Goal: Task Accomplishment & Management: Use online tool/utility

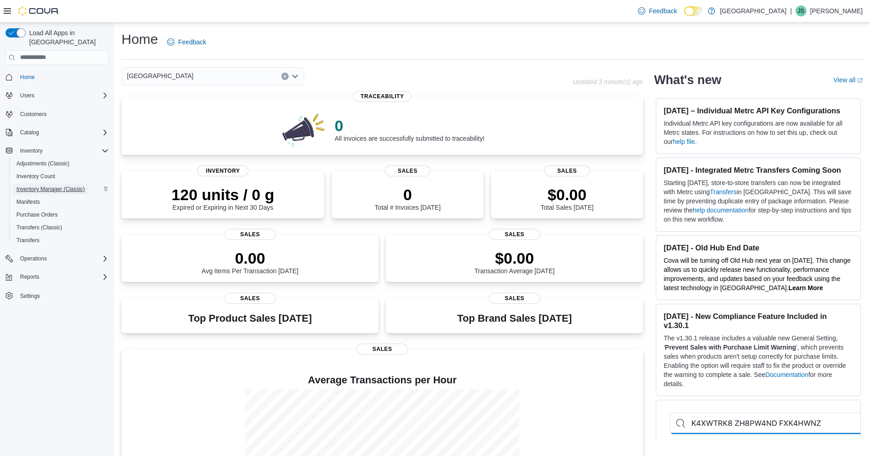
click at [58, 185] on span "Inventory Manager (Classic)" at bounding box center [50, 188] width 68 height 7
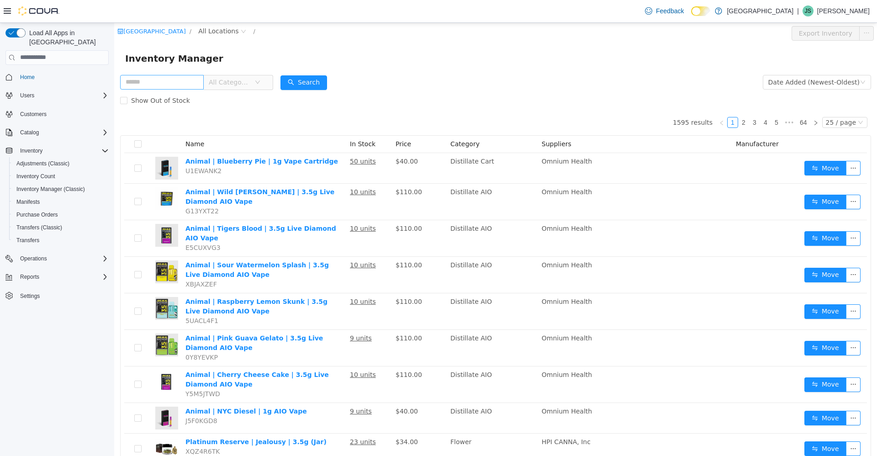
click at [137, 79] on input "text" at bounding box center [162, 81] width 84 height 15
type input "******"
click at [236, 85] on span "All Categories" at bounding box center [230, 81] width 42 height 9
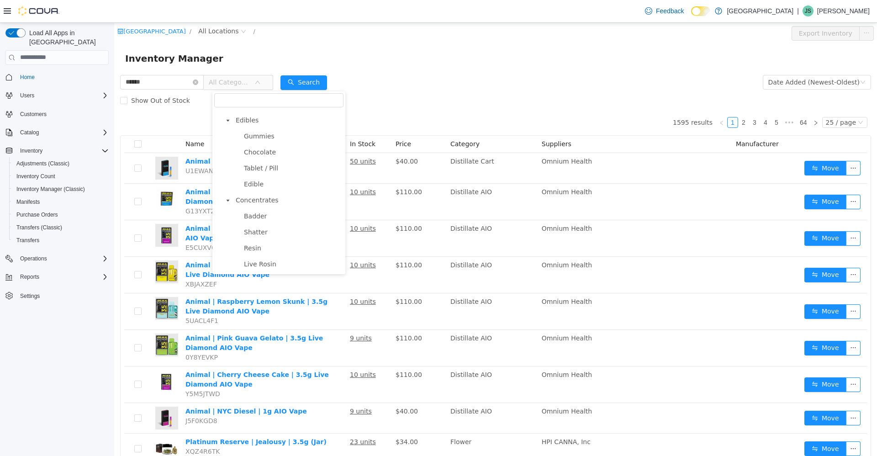
scroll to position [457, 0]
click at [247, 175] on span "Edibles" at bounding box center [247, 171] width 23 height 7
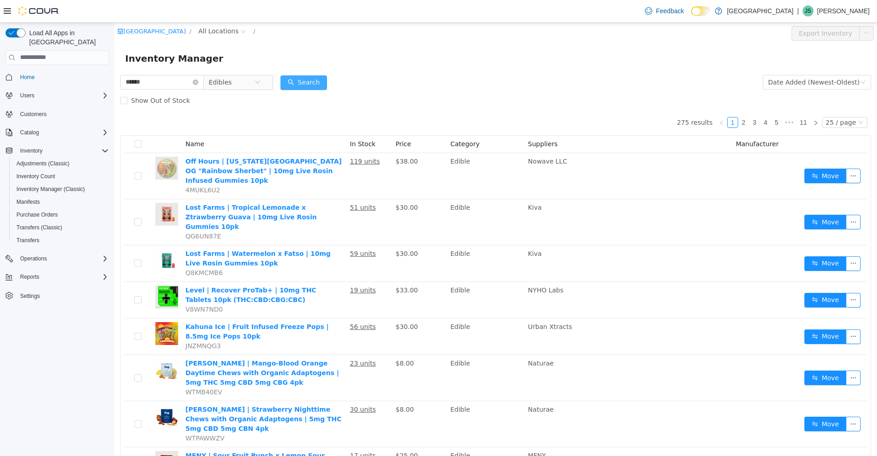
click at [304, 82] on button "Search" at bounding box center [303, 82] width 47 height 15
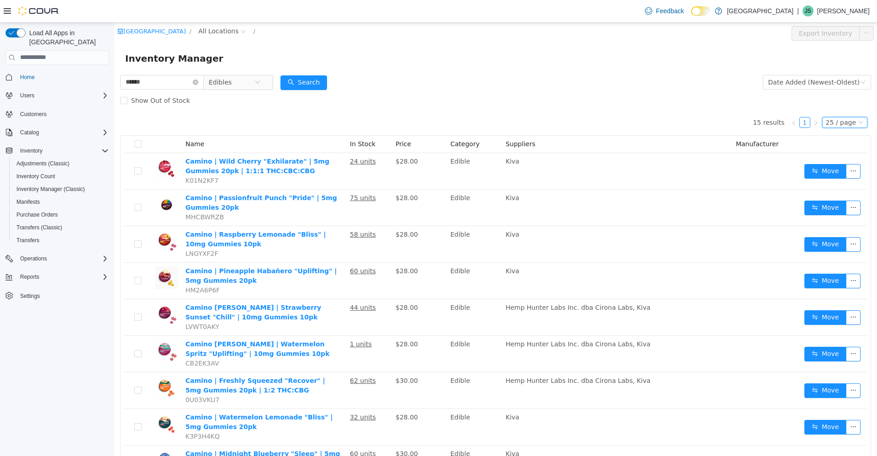
click at [830, 123] on div "25 / page" at bounding box center [841, 122] width 30 height 10
click at [844, 180] on li "50 / page" at bounding box center [840, 181] width 44 height 15
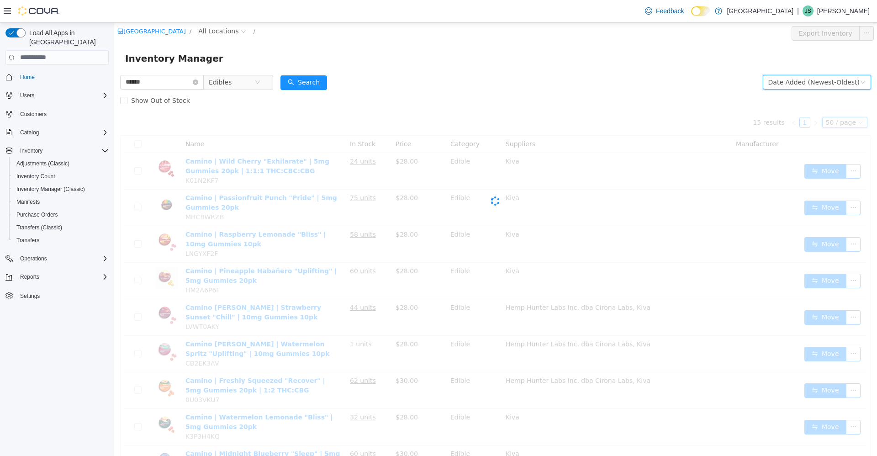
click at [816, 79] on div "Date Added (Newest-Oldest)" at bounding box center [813, 82] width 91 height 14
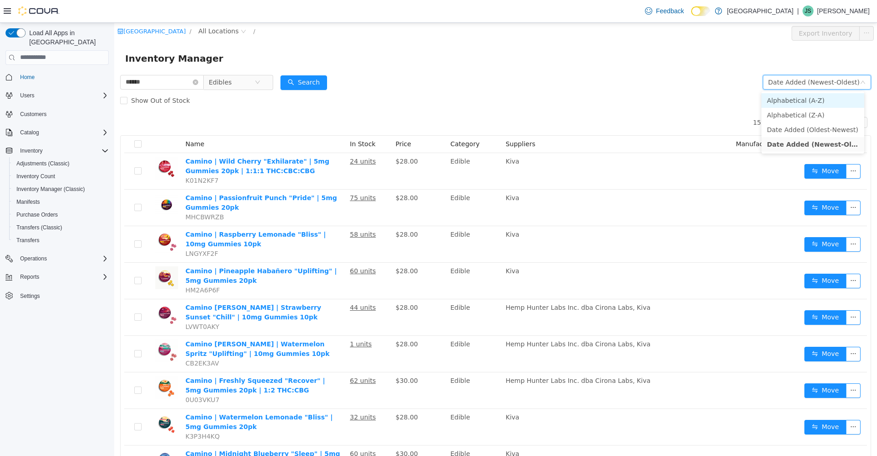
click at [816, 96] on li "Alphabetical (A-Z)" at bounding box center [812, 100] width 103 height 15
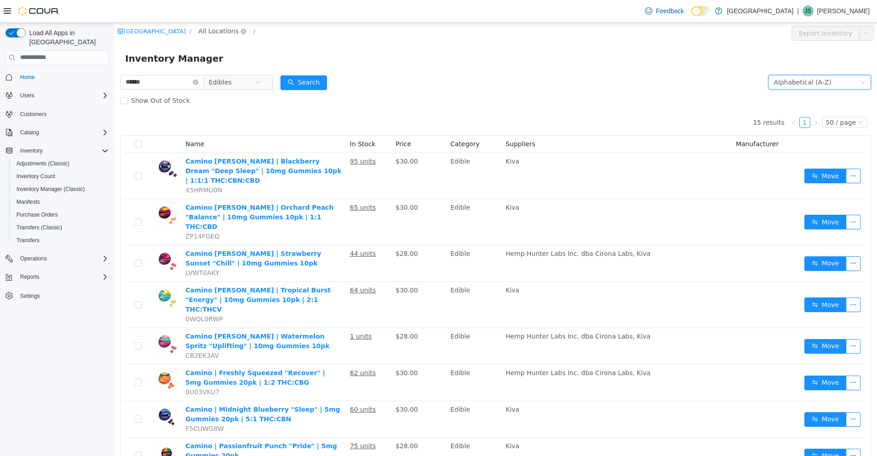
click at [200, 32] on span "All Locations" at bounding box center [218, 31] width 40 height 10
click at [227, 80] on span "[STREET_ADDRESS]" at bounding box center [233, 79] width 63 height 7
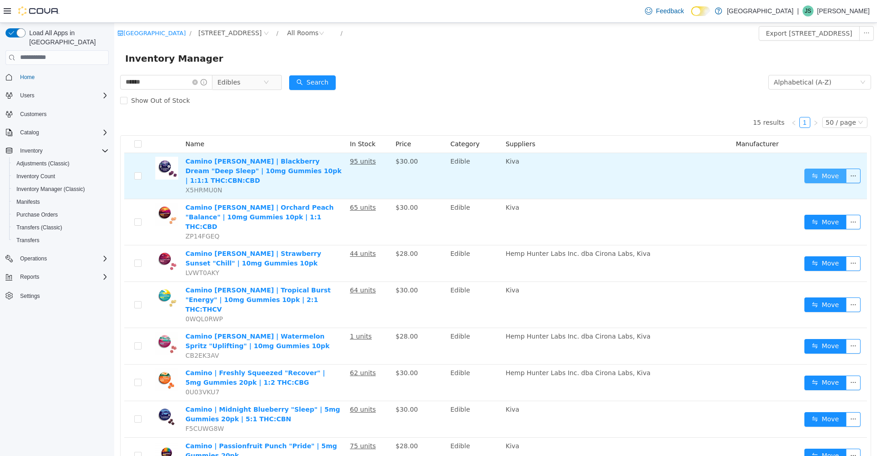
click at [811, 168] on button "Move" at bounding box center [825, 175] width 42 height 15
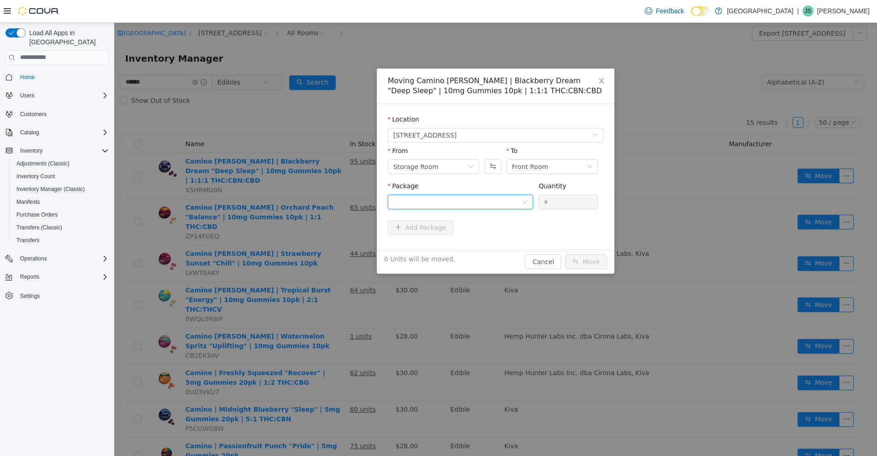
click at [473, 202] on div at bounding box center [457, 202] width 128 height 14
click at [475, 239] on li "E-KC-BD-01-0525 Quantity : 85 Units" at bounding box center [460, 239] width 145 height 25
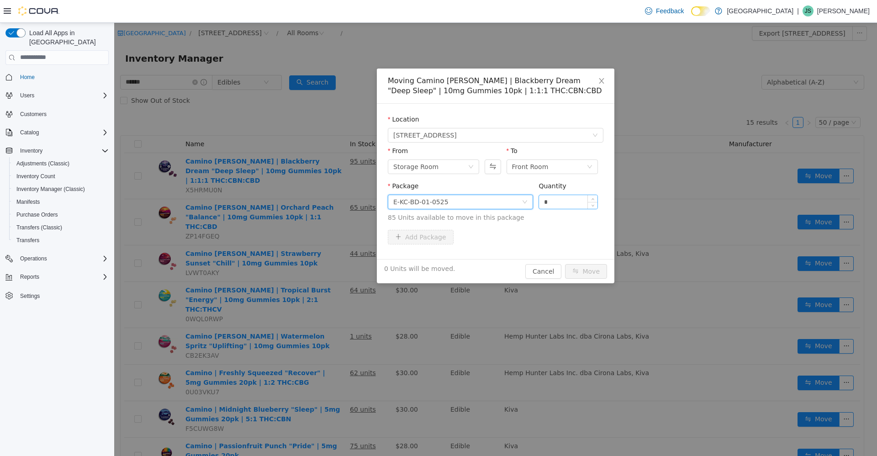
click at [565, 201] on input "*" at bounding box center [568, 202] width 58 height 14
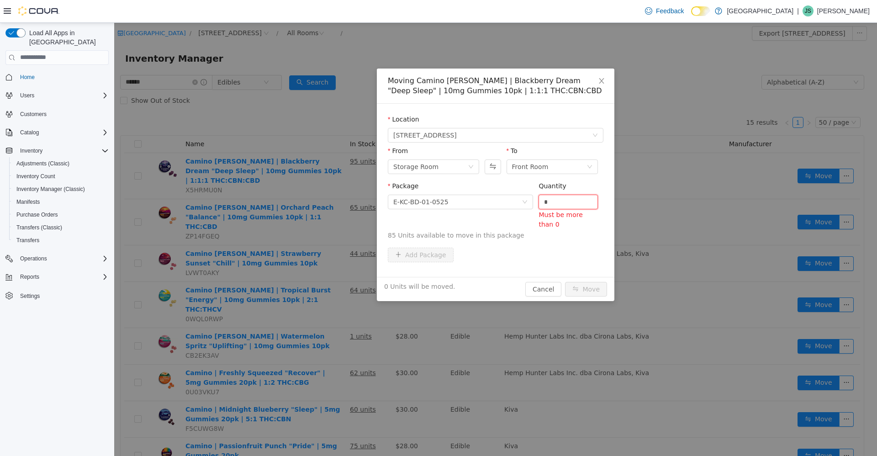
type input "*"
click at [565, 281] on button "Move" at bounding box center [586, 288] width 42 height 15
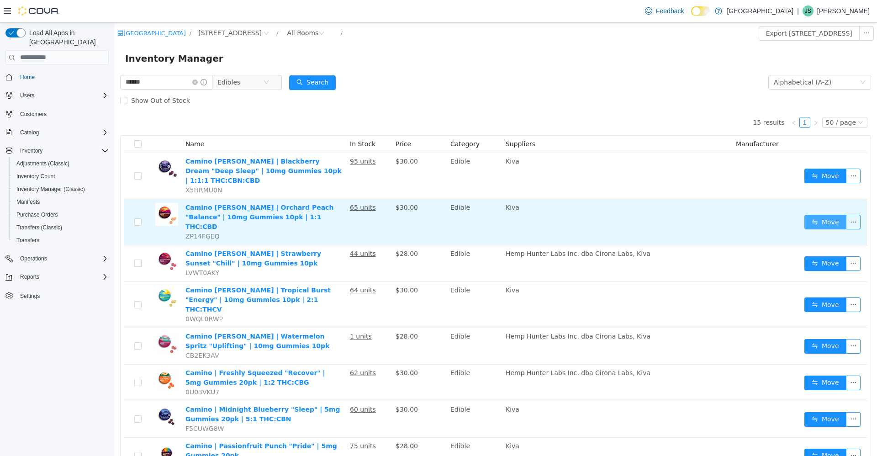
click at [805, 214] on button "Move" at bounding box center [825, 221] width 42 height 15
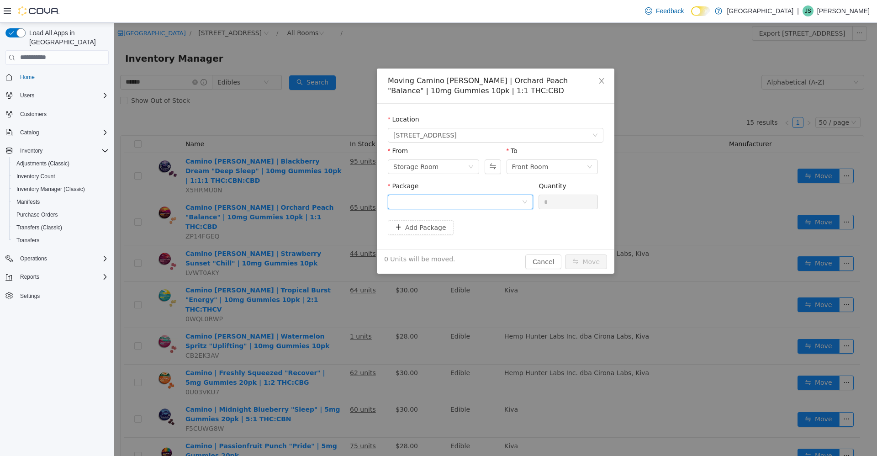
click at [508, 200] on div at bounding box center [457, 202] width 128 height 14
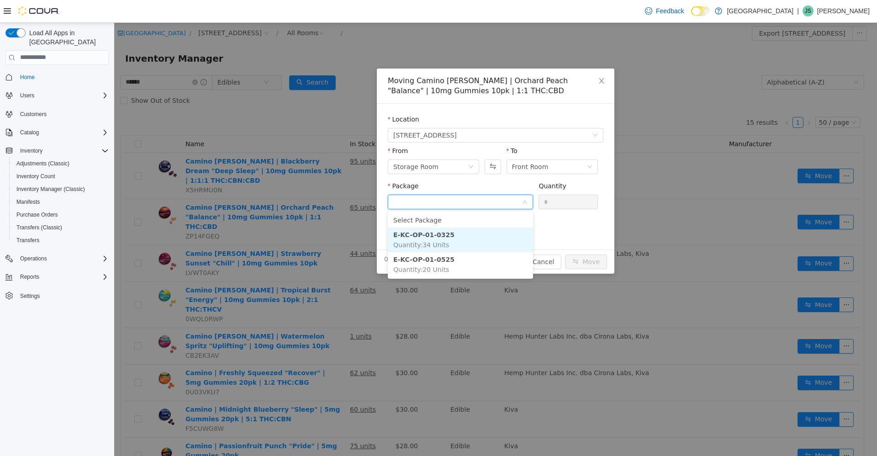
click at [489, 240] on li "E-KC-OP-01-0325 Quantity : 34 Units" at bounding box center [460, 239] width 145 height 25
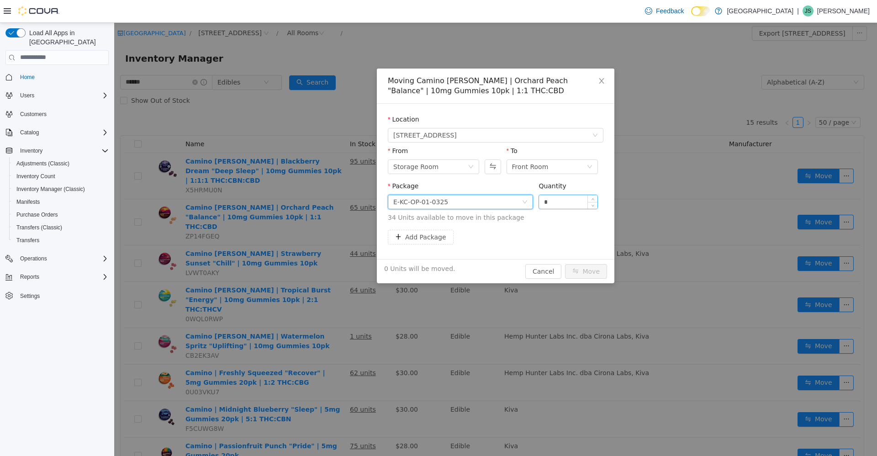
click at [552, 202] on input "*" at bounding box center [568, 202] width 58 height 14
type input "*"
click at [565, 263] on button "Move" at bounding box center [586, 270] width 42 height 15
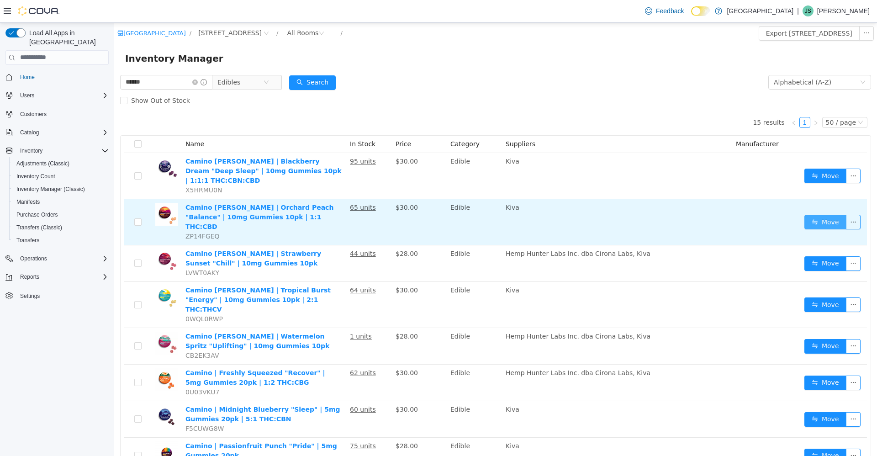
click at [825, 214] on button "Move" at bounding box center [825, 221] width 42 height 15
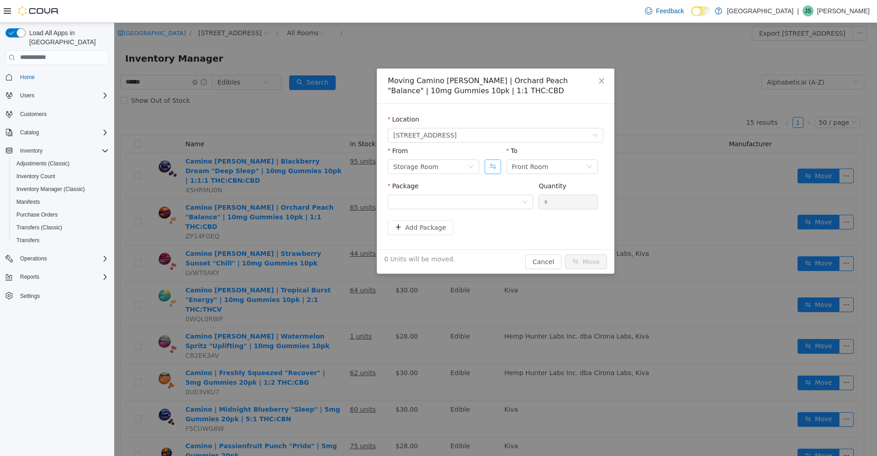
click at [496, 164] on button "Swap" at bounding box center [492, 166] width 16 height 15
click at [480, 195] on div at bounding box center [457, 202] width 128 height 14
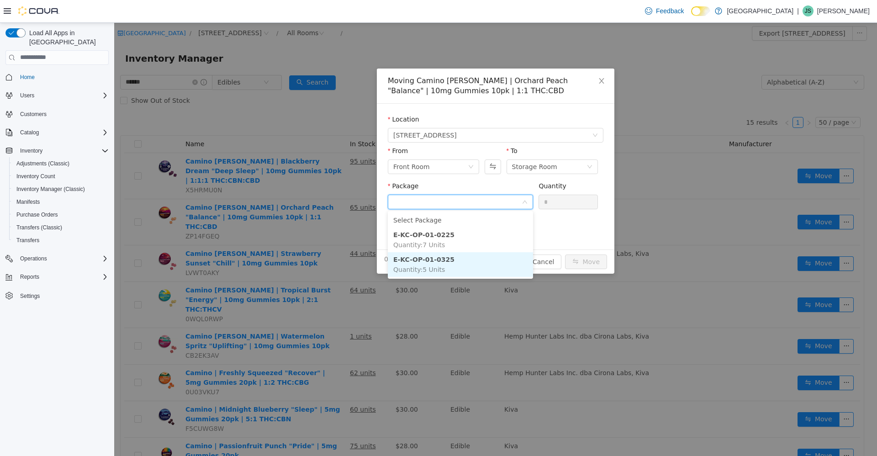
click at [462, 267] on li "E-KC-OP-01-0325 Quantity : 5 Units" at bounding box center [460, 264] width 145 height 25
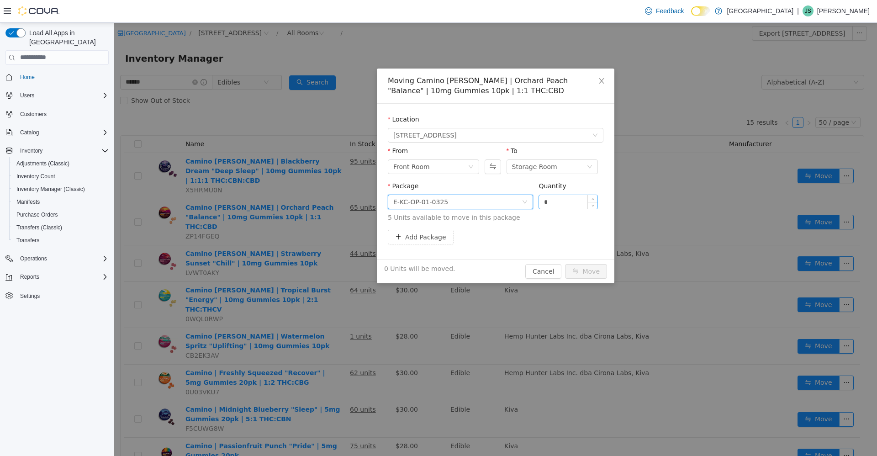
click at [575, 201] on input "*" at bounding box center [568, 202] width 58 height 14
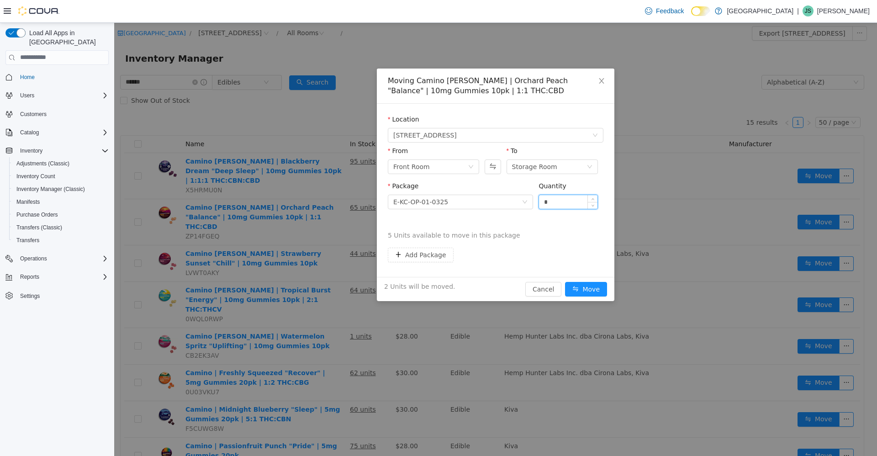
type input "*"
click at [565, 281] on button "Move" at bounding box center [586, 288] width 42 height 15
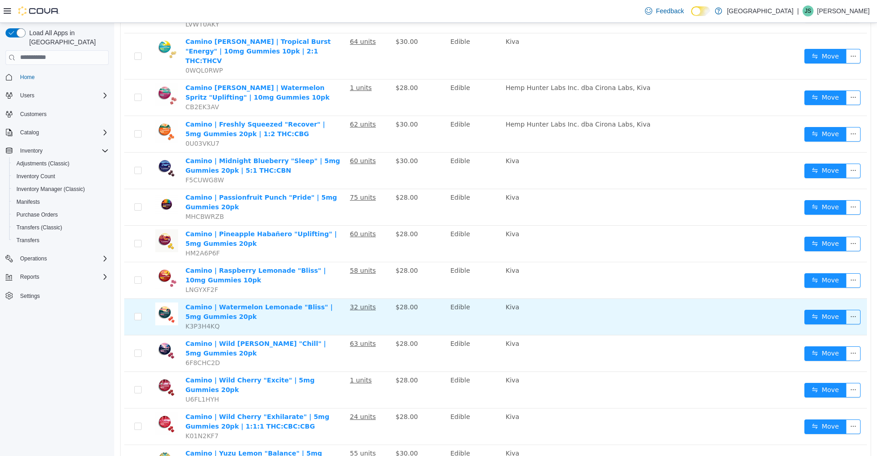
scroll to position [259, 0]
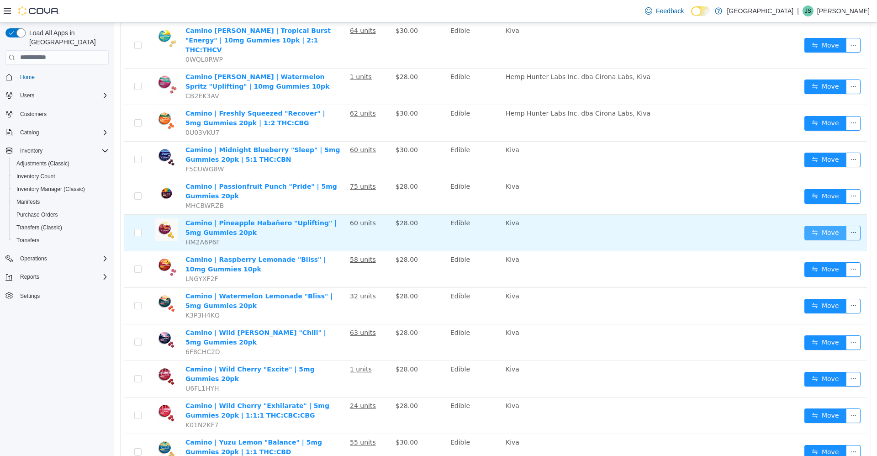
click at [808, 225] on button "Move" at bounding box center [825, 232] width 42 height 15
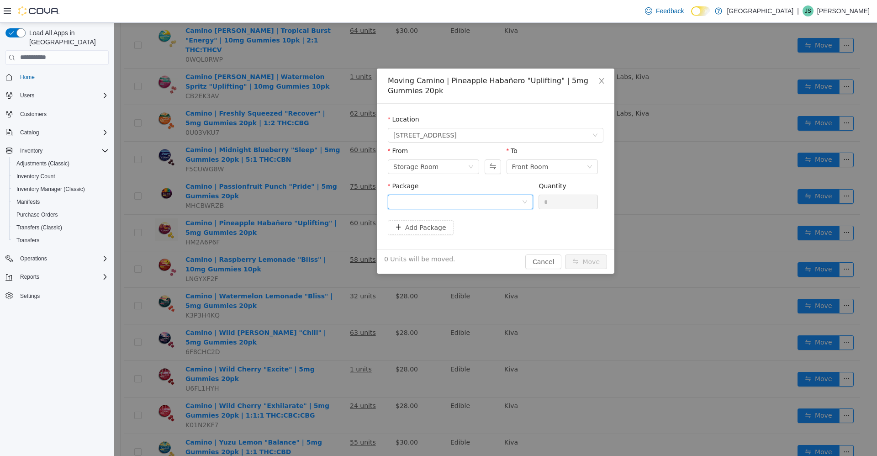
click at [454, 198] on div at bounding box center [457, 202] width 128 height 14
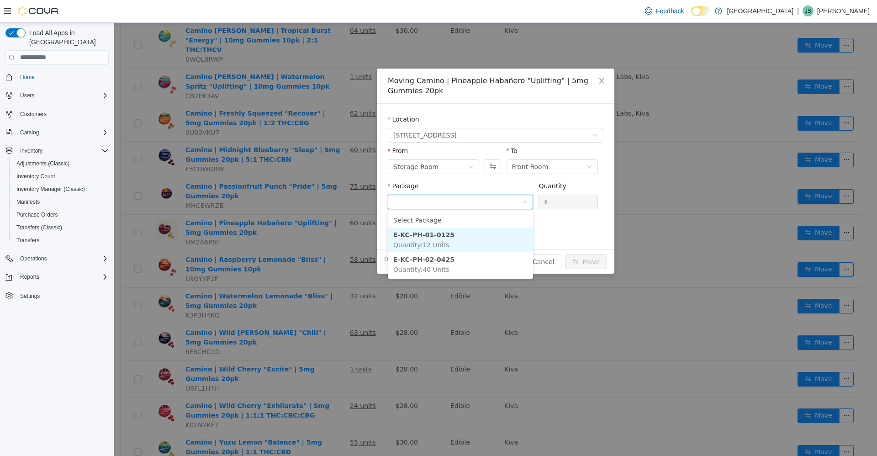
click at [456, 241] on li "E-KC-PH-01-0125 Quantity : 12 Units" at bounding box center [460, 239] width 145 height 25
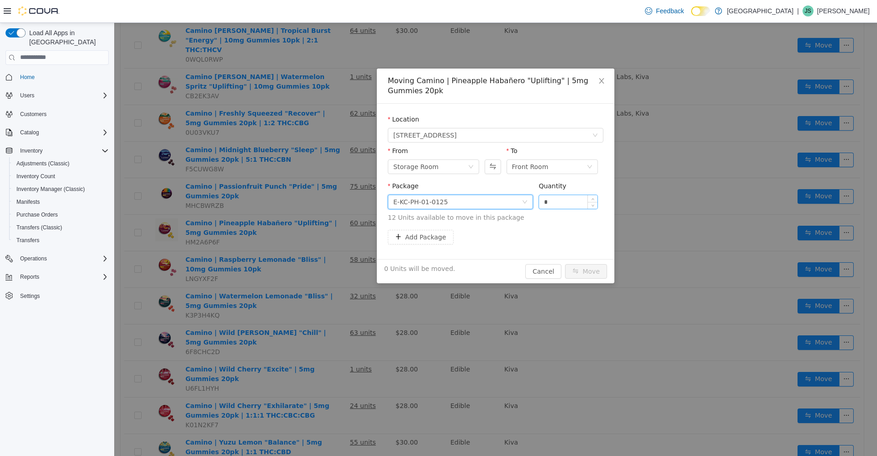
click at [568, 196] on input "*" at bounding box center [568, 202] width 58 height 14
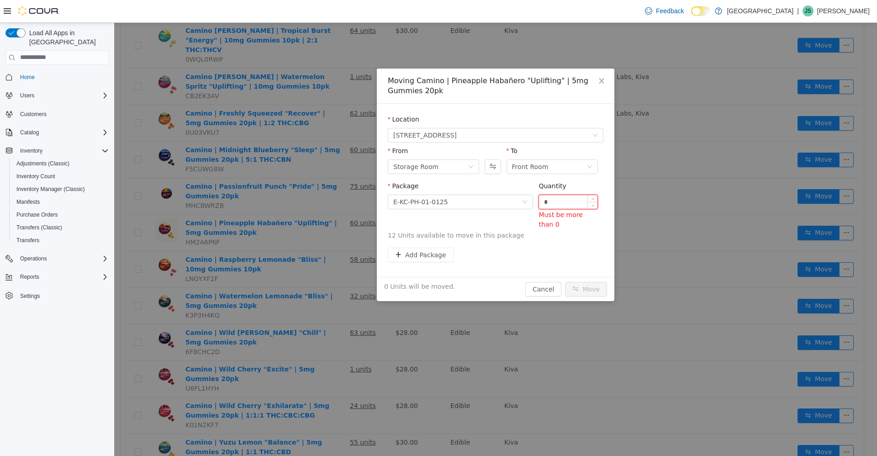
type input "*"
click at [565, 281] on button "Move" at bounding box center [586, 288] width 42 height 15
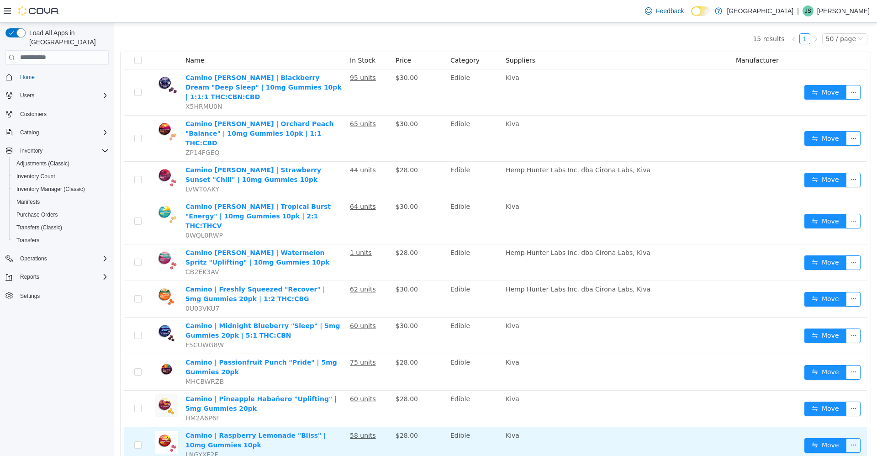
scroll to position [77, 0]
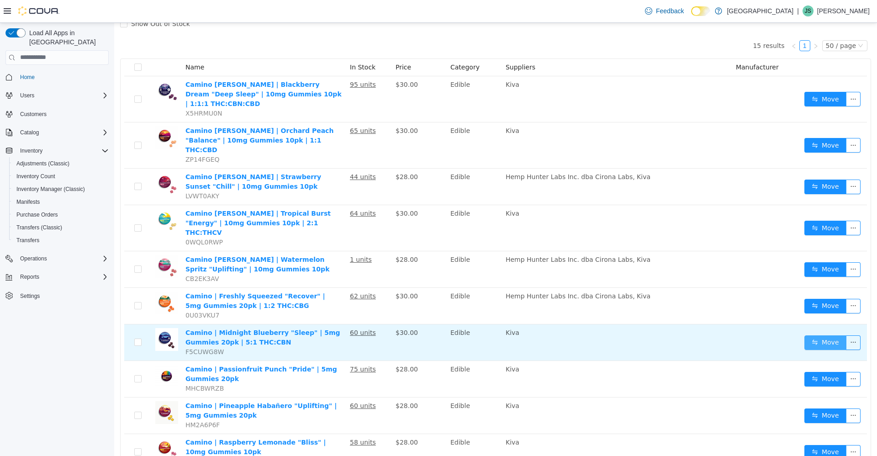
click at [811, 335] on button "Move" at bounding box center [825, 342] width 42 height 15
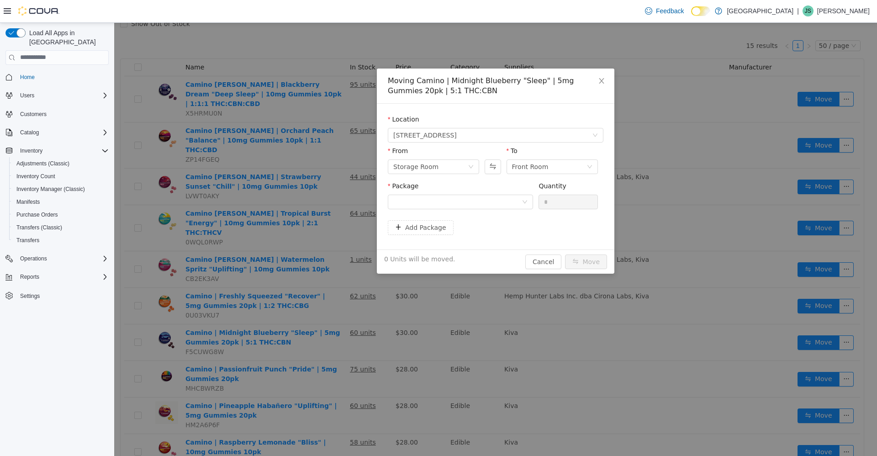
click at [491, 192] on div "Package" at bounding box center [460, 187] width 145 height 13
click at [489, 201] on div at bounding box center [457, 202] width 128 height 14
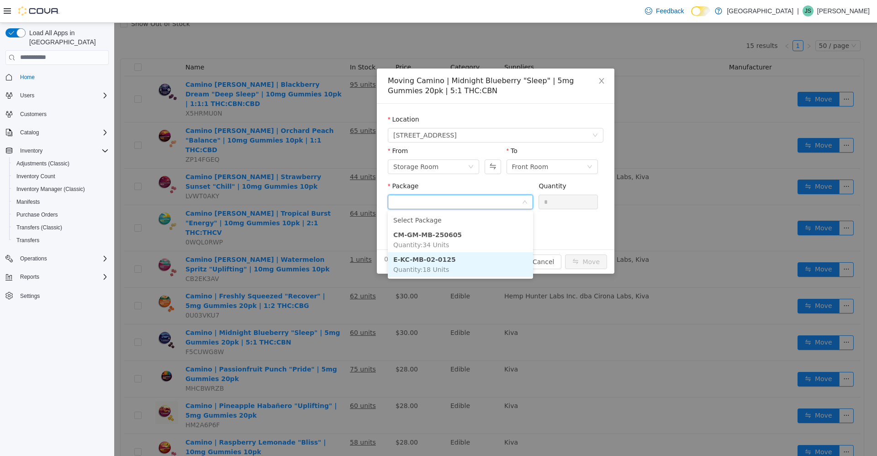
click at [482, 258] on li "E-KC-MB-02-0125 Quantity : 18 Units" at bounding box center [460, 264] width 145 height 25
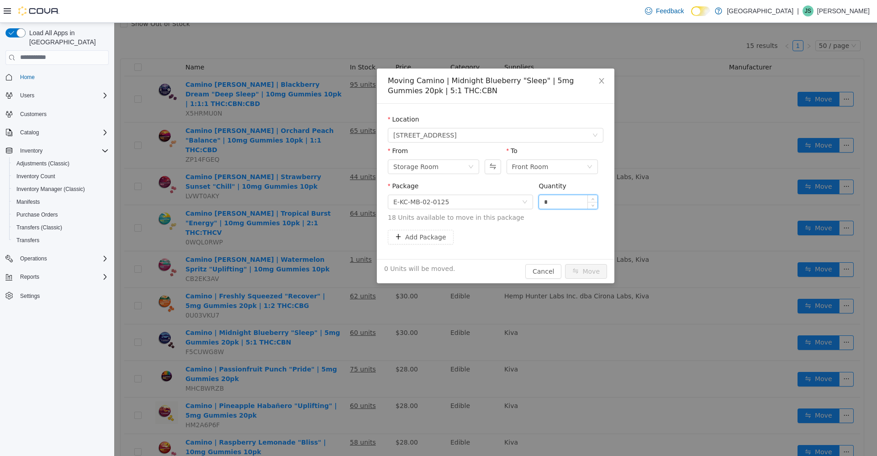
click at [563, 199] on input "*" at bounding box center [568, 202] width 58 height 14
type input "*"
click at [565, 263] on button "Move" at bounding box center [586, 270] width 42 height 15
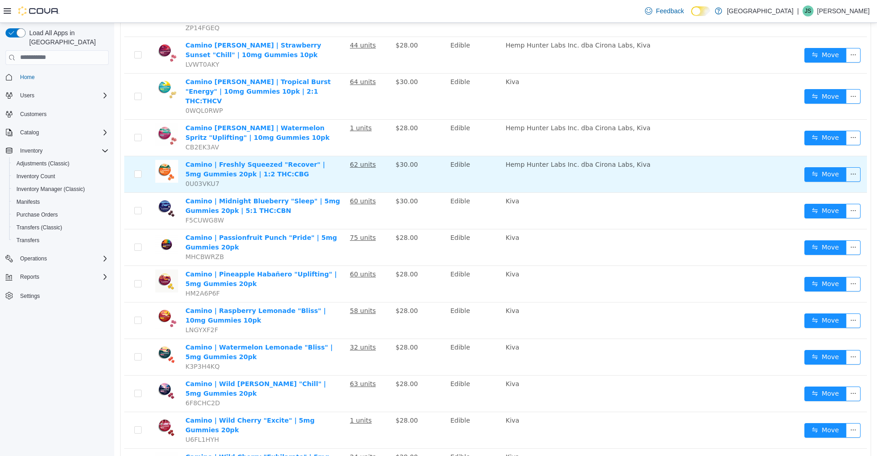
scroll to position [214, 0]
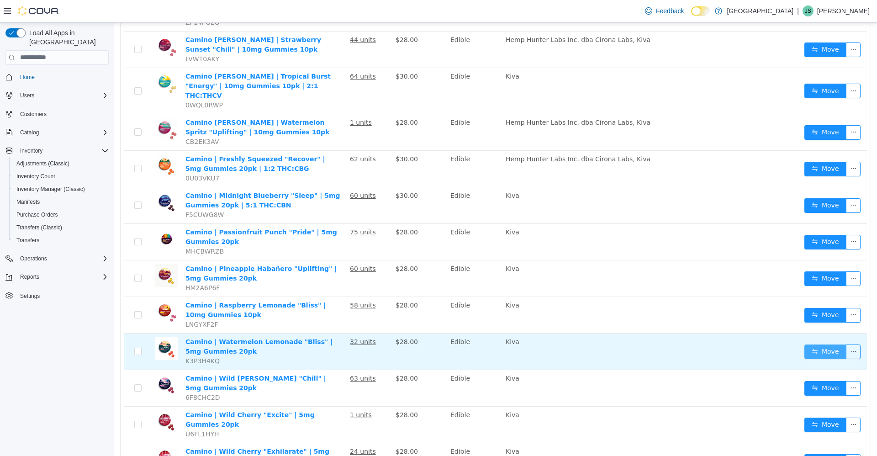
click at [807, 344] on button "Move" at bounding box center [825, 351] width 42 height 15
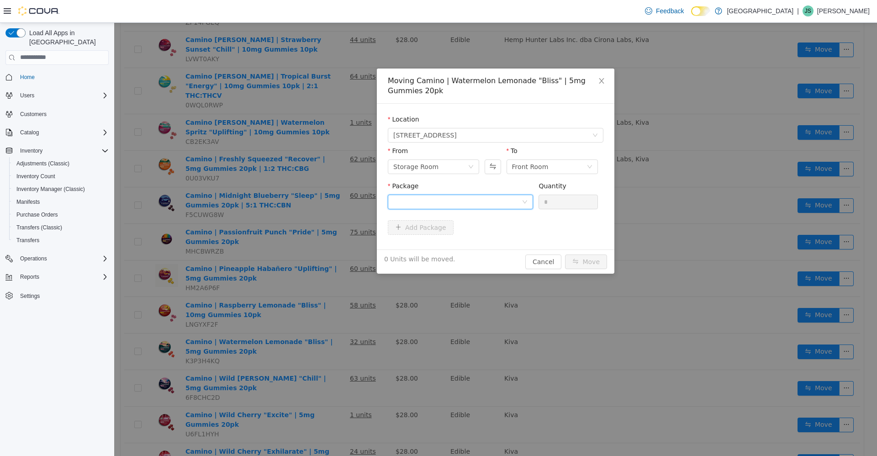
click at [485, 201] on div at bounding box center [457, 202] width 128 height 14
click at [491, 234] on li "CM-[PERSON_NAME]-250521 Quantity : 24 Units" at bounding box center [460, 239] width 145 height 25
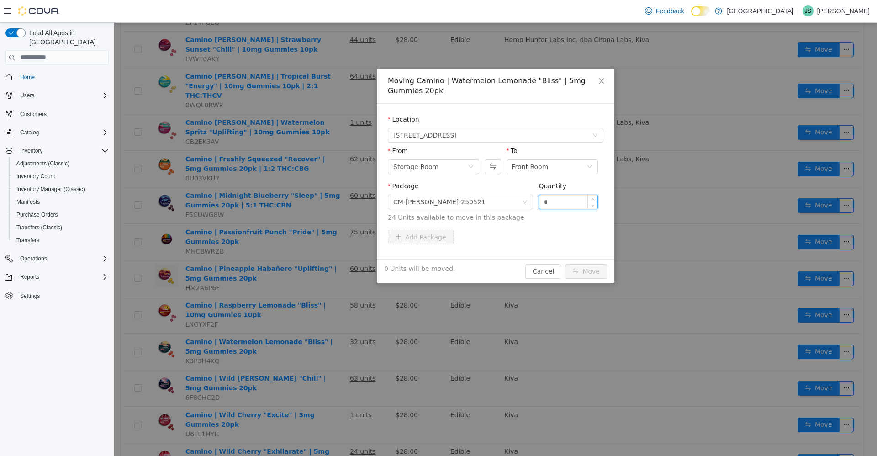
click at [570, 201] on input "*" at bounding box center [568, 202] width 58 height 14
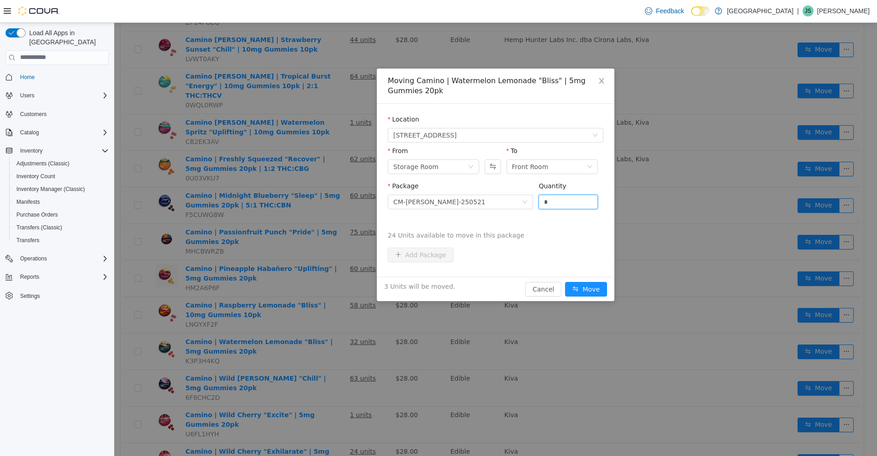
type input "*"
click at [565, 281] on button "Move" at bounding box center [586, 288] width 42 height 15
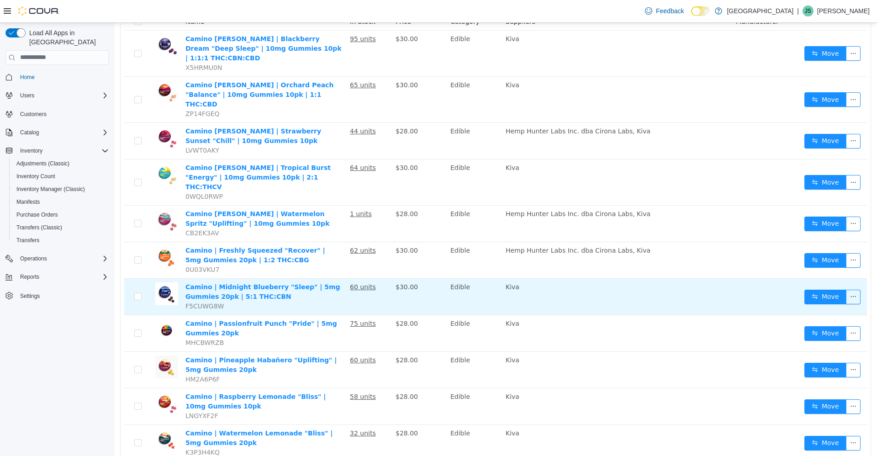
scroll to position [77, 0]
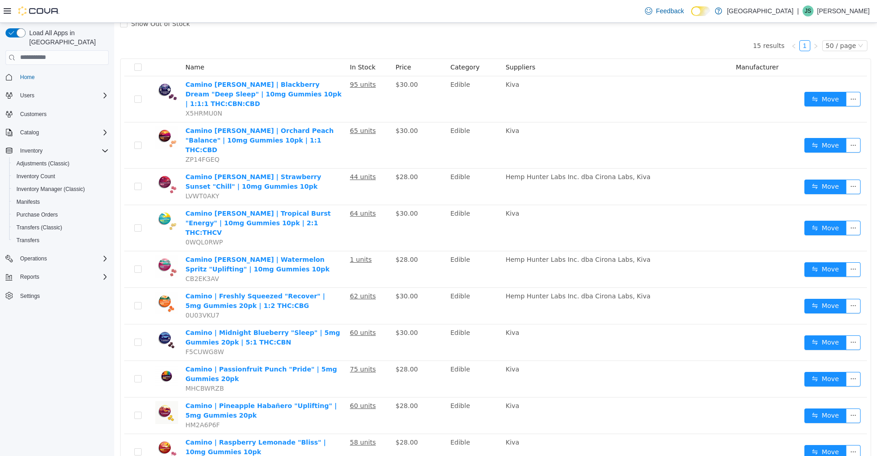
drag, startPoint x: 371, startPoint y: 201, endPoint x: 116, endPoint y: 171, distance: 256.1
click at [116, 171] on div "****** Edibles Alphabetical (A-Z) Search Show Out of Stock 15 results 1 50 / pa…" at bounding box center [495, 337] width 763 height 682
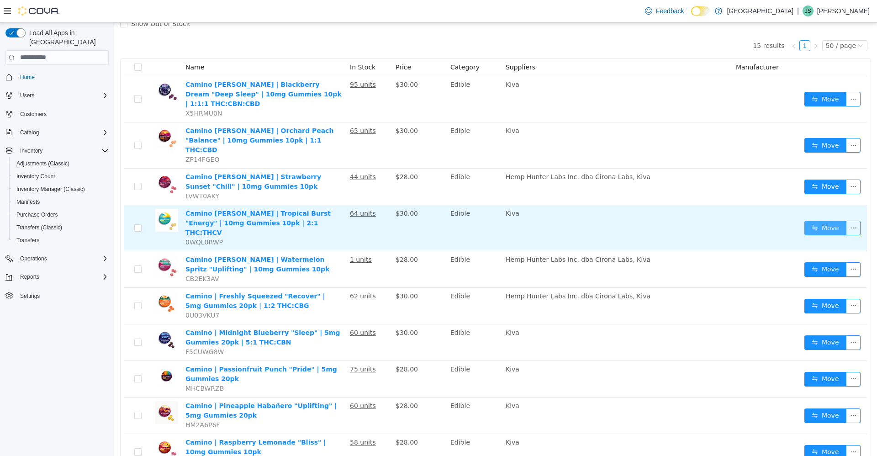
click at [808, 220] on button "Move" at bounding box center [825, 227] width 42 height 15
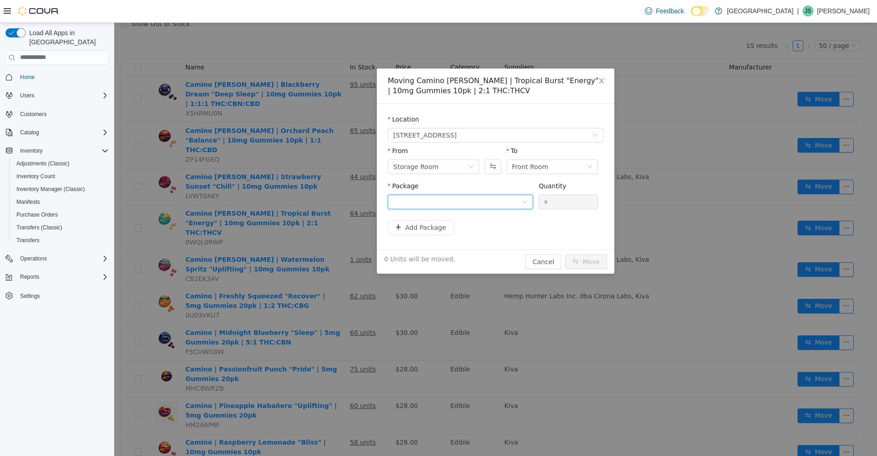
click at [481, 201] on div at bounding box center [457, 202] width 128 height 14
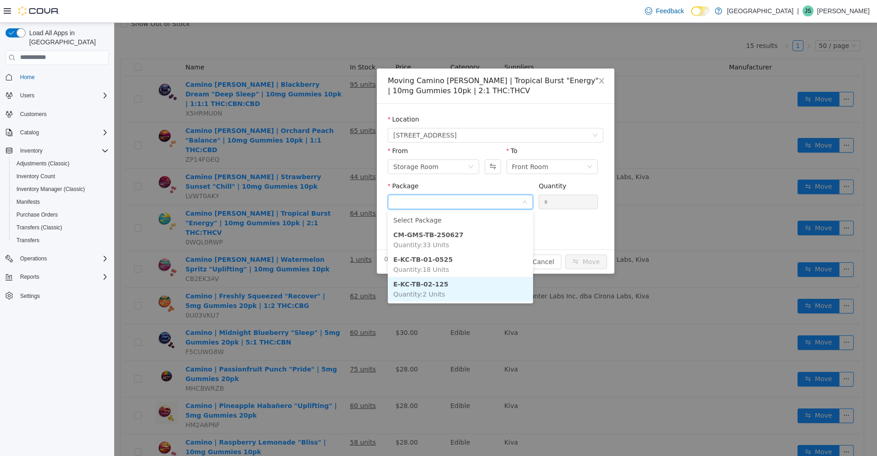
click at [480, 295] on li "E-KC-TB-02-125 Quantity : 2 Units" at bounding box center [460, 288] width 145 height 25
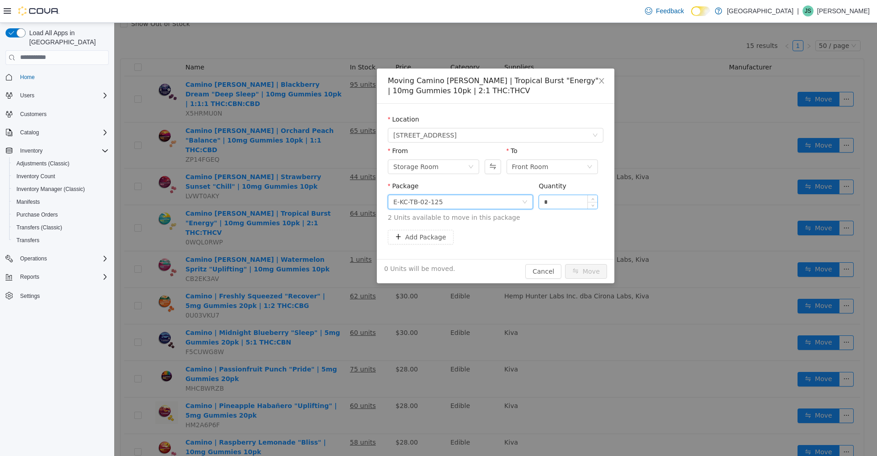
click at [563, 202] on input "*" at bounding box center [568, 202] width 58 height 14
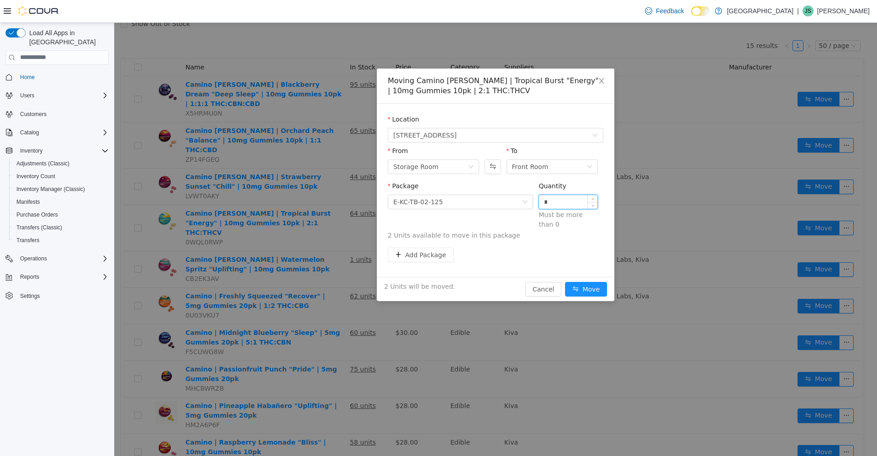
type input "*"
click at [565, 281] on button "Move" at bounding box center [586, 288] width 42 height 15
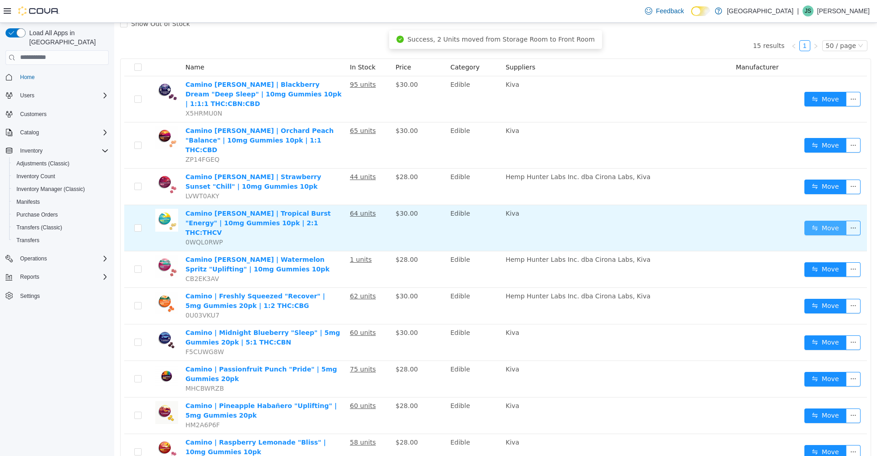
click at [804, 220] on button "Move" at bounding box center [825, 227] width 42 height 15
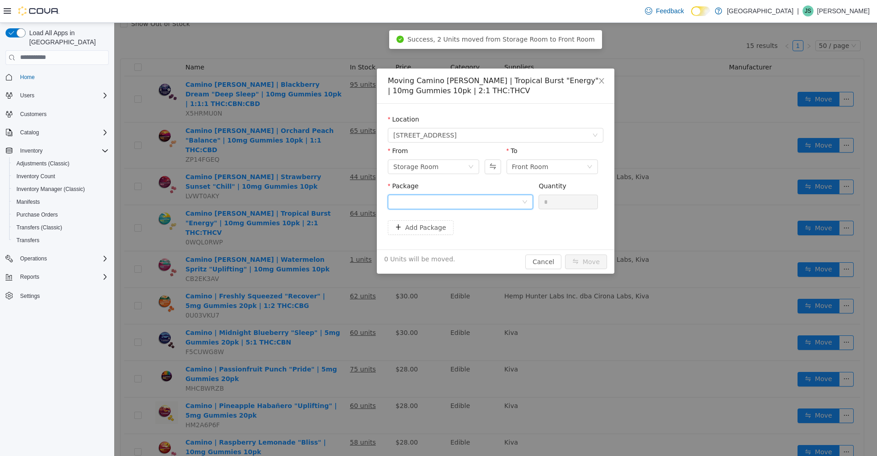
click at [508, 201] on div at bounding box center [457, 202] width 128 height 14
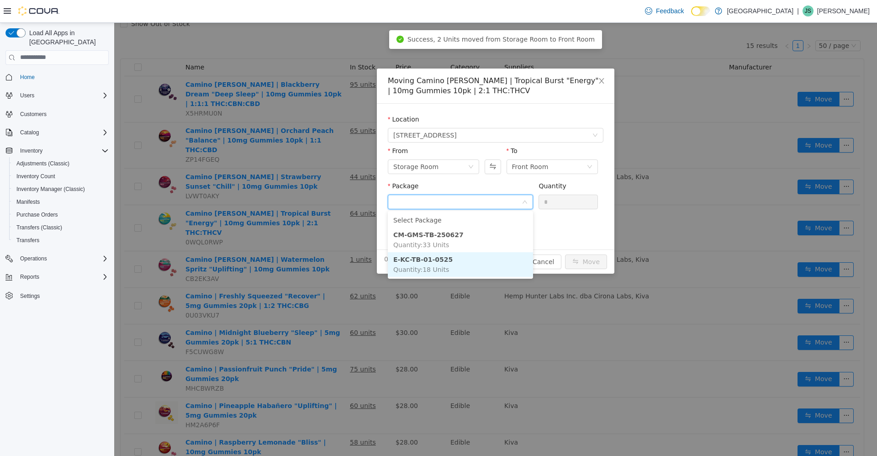
click at [496, 262] on li "E-KC-TB-01-0525 Quantity : 18 Units" at bounding box center [460, 264] width 145 height 25
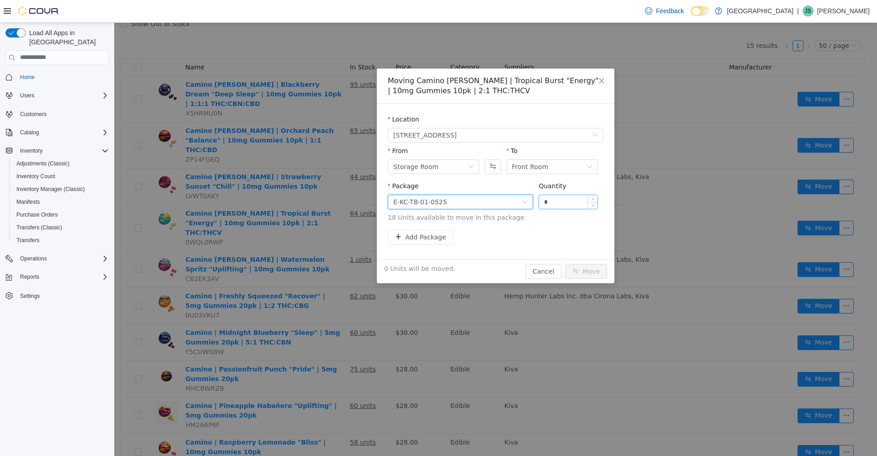
click at [558, 202] on input "*" at bounding box center [568, 202] width 58 height 14
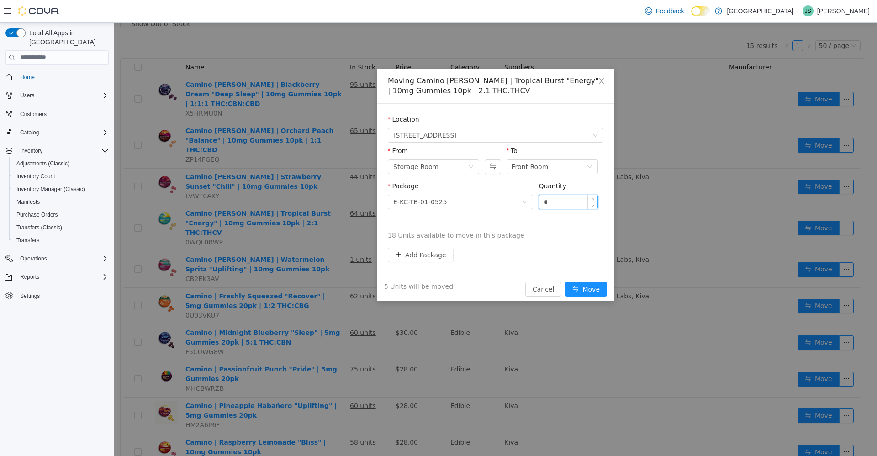
type input "*"
click at [565, 281] on button "Move" at bounding box center [586, 288] width 42 height 15
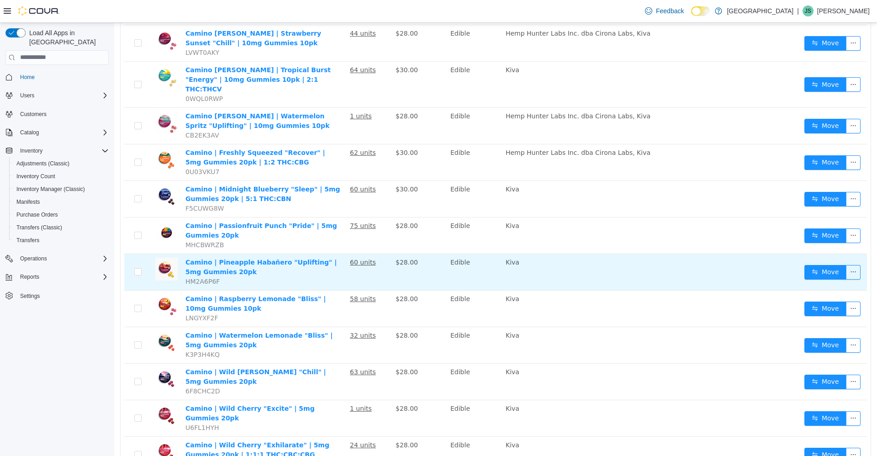
scroll to position [259, 0]
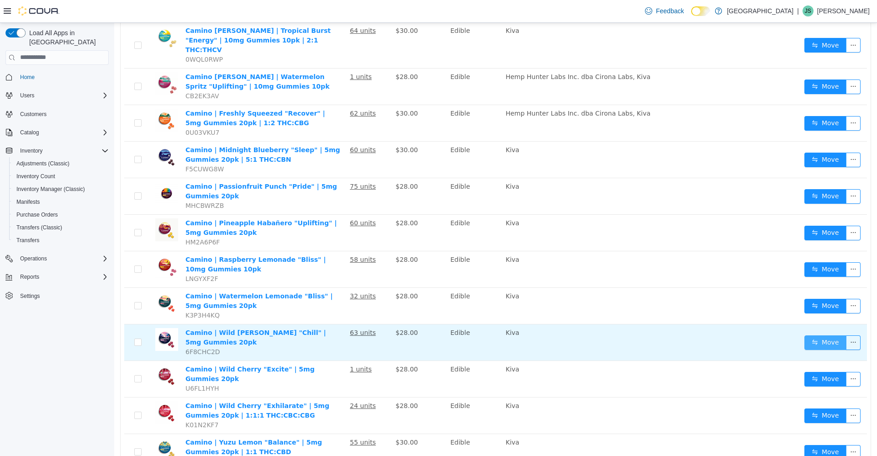
click at [819, 335] on button "Move" at bounding box center [825, 342] width 42 height 15
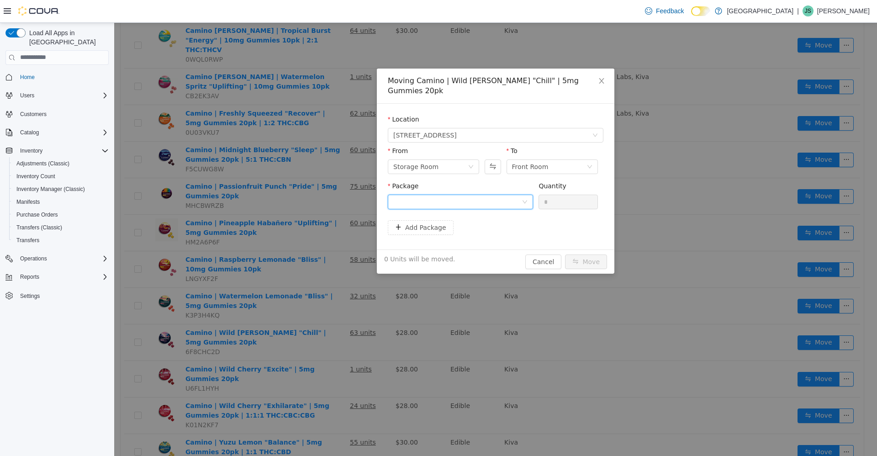
click at [487, 195] on div at bounding box center [457, 202] width 128 height 14
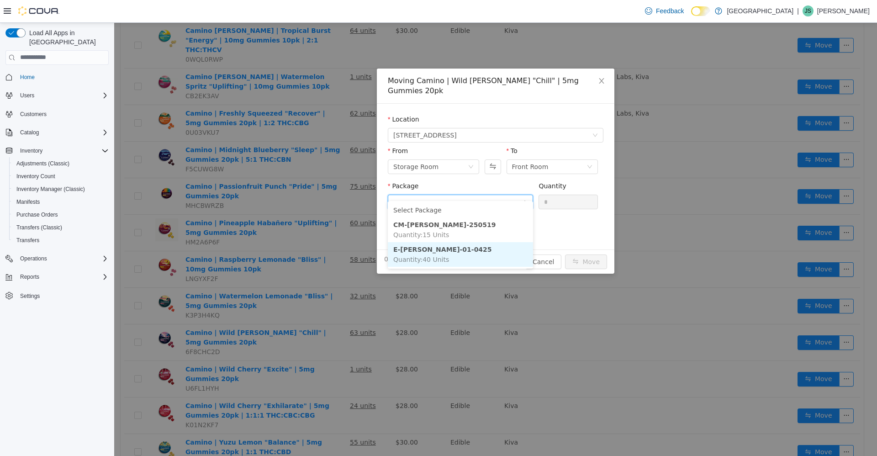
click at [477, 254] on li "E-[PERSON_NAME]-01-0425 Quantity : 40 Units" at bounding box center [460, 254] width 145 height 25
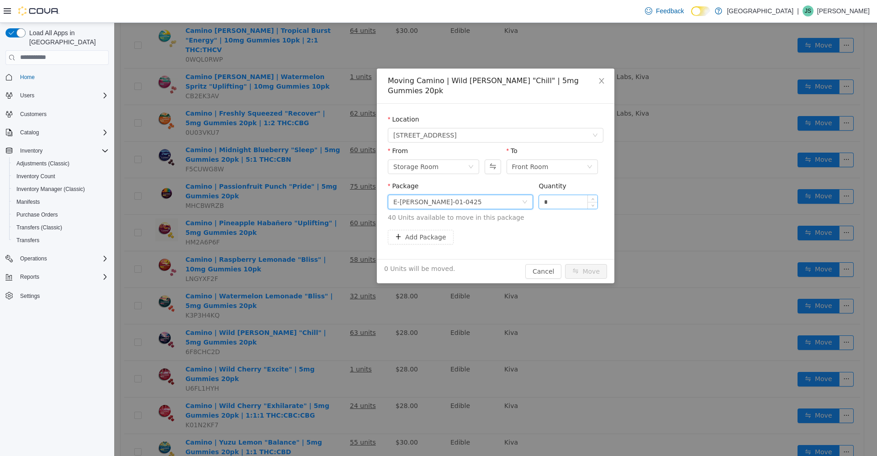
click at [582, 195] on input "*" at bounding box center [568, 202] width 58 height 14
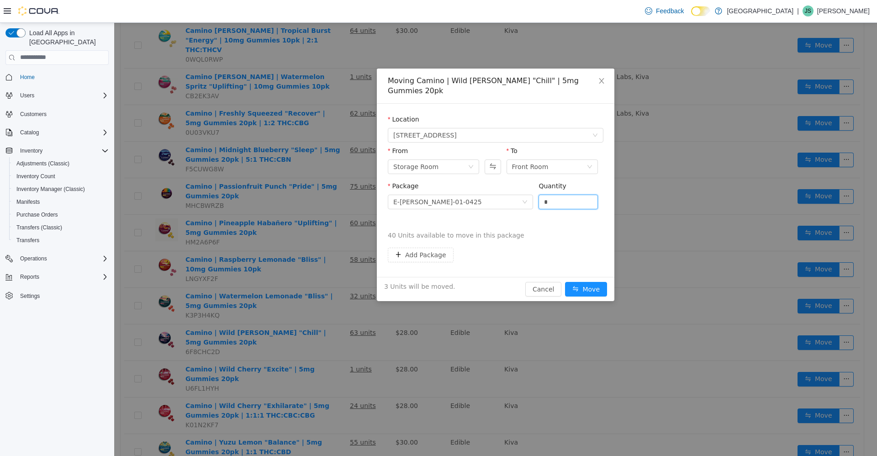
type input "*"
click at [565, 281] on button "Move" at bounding box center [586, 288] width 42 height 15
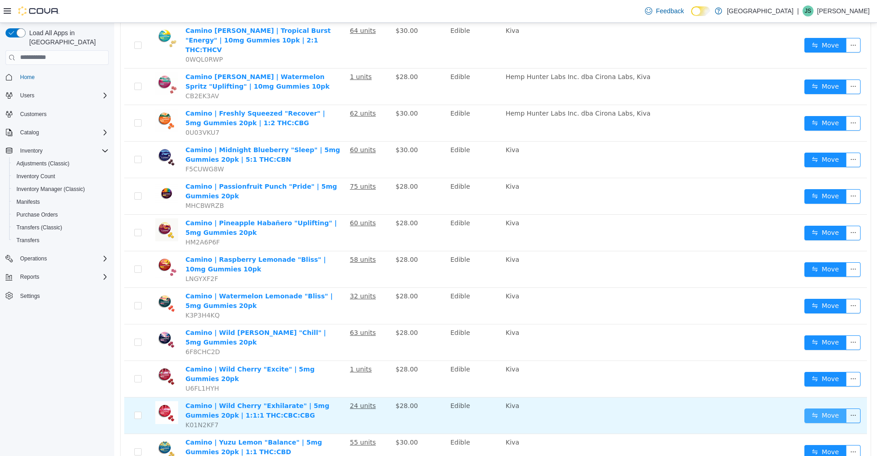
click at [815, 408] on button "Move" at bounding box center [825, 415] width 42 height 15
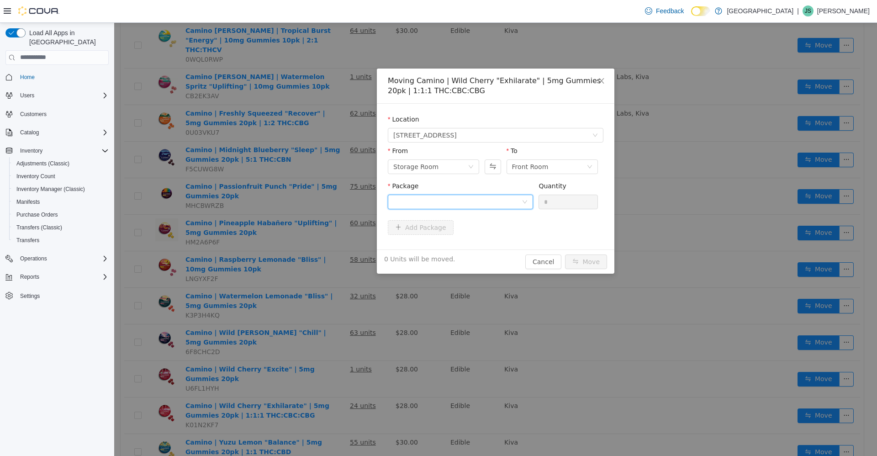
click at [481, 205] on div at bounding box center [457, 202] width 128 height 14
click at [473, 239] on li "cam-wce-5-20 Quantity : 24 Units" at bounding box center [460, 239] width 145 height 25
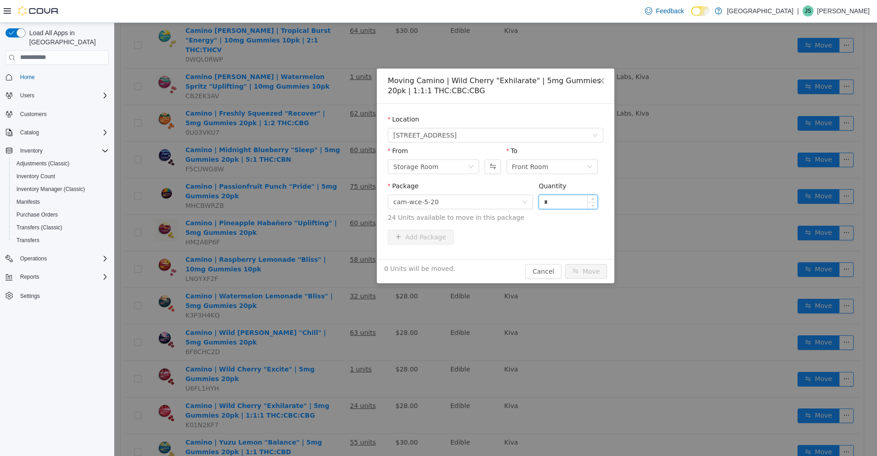
click at [558, 199] on input "*" at bounding box center [568, 202] width 58 height 14
type input "**"
click at [565, 263] on button "Move" at bounding box center [586, 270] width 42 height 15
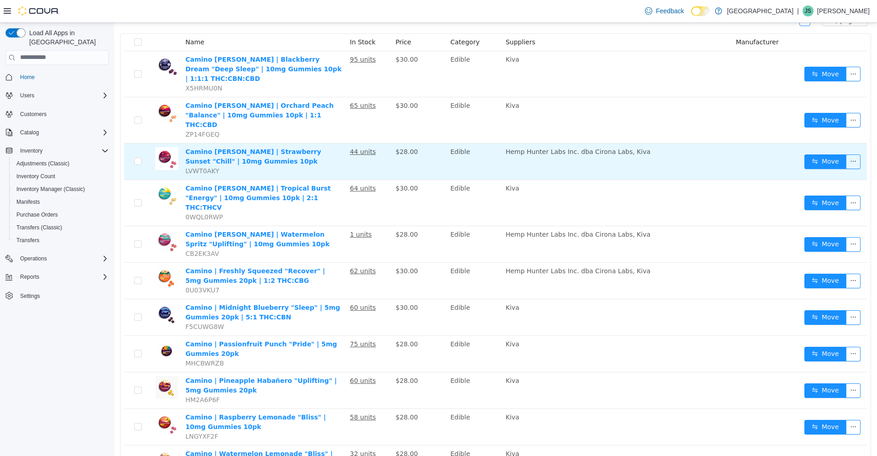
scroll to position [122, 0]
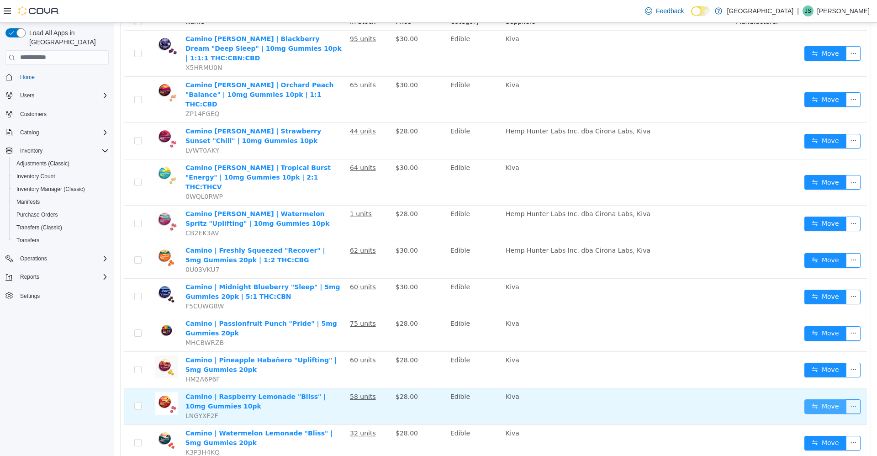
click at [805, 399] on button "Move" at bounding box center [825, 406] width 42 height 15
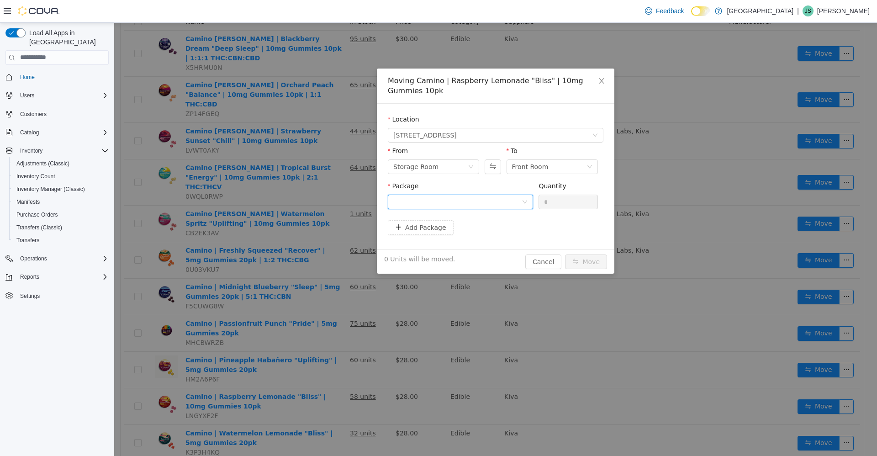
click at [490, 201] on div at bounding box center [457, 202] width 128 height 14
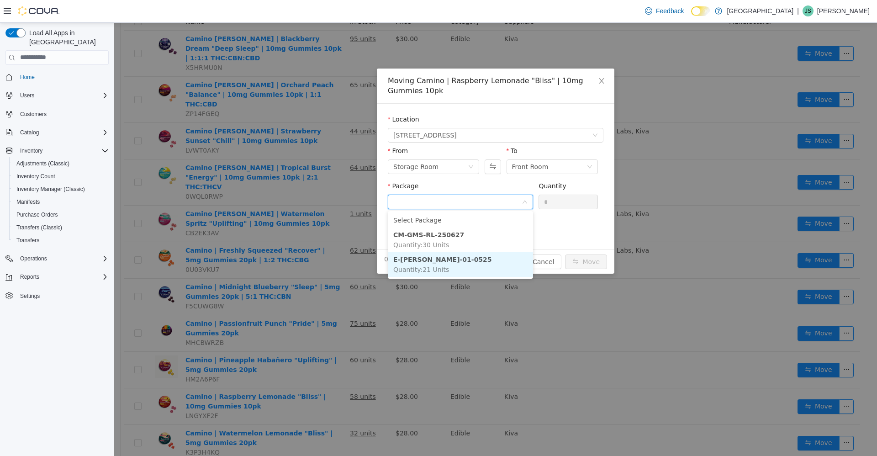
click at [487, 260] on li "E-[PERSON_NAME]-01-0525 Quantity : 21 Units" at bounding box center [460, 264] width 145 height 25
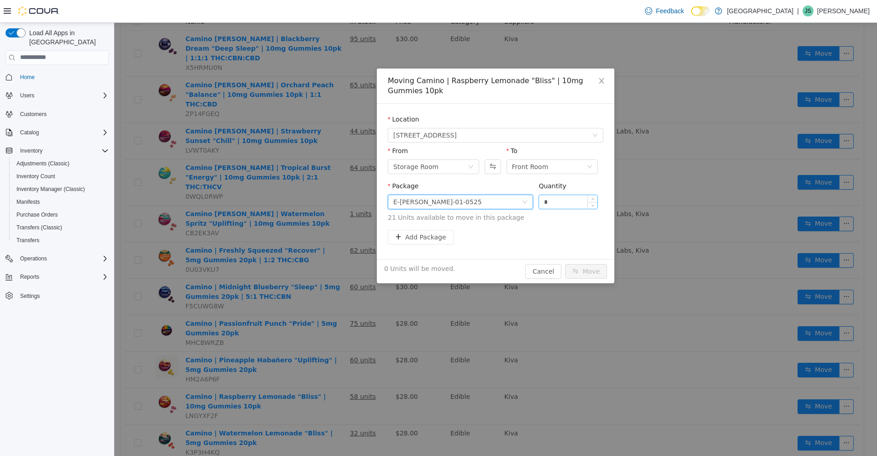
click at [563, 201] on input "*" at bounding box center [568, 202] width 58 height 14
type input "*"
click at [565, 263] on button "Move" at bounding box center [586, 270] width 42 height 15
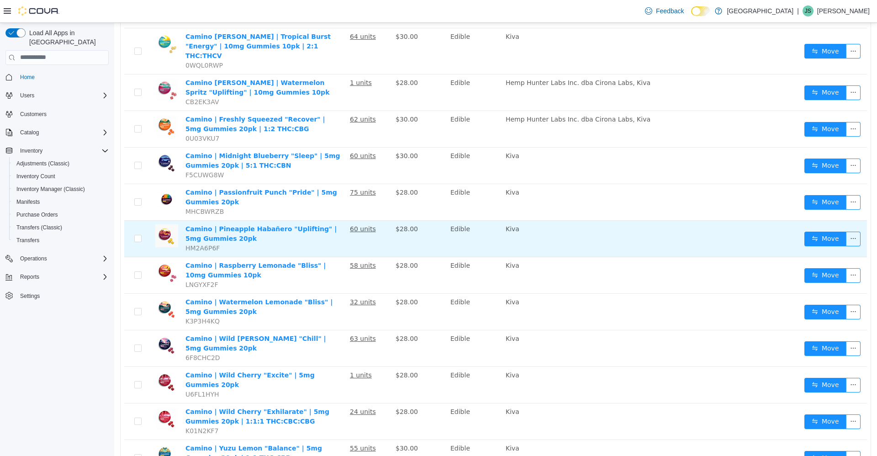
scroll to position [259, 0]
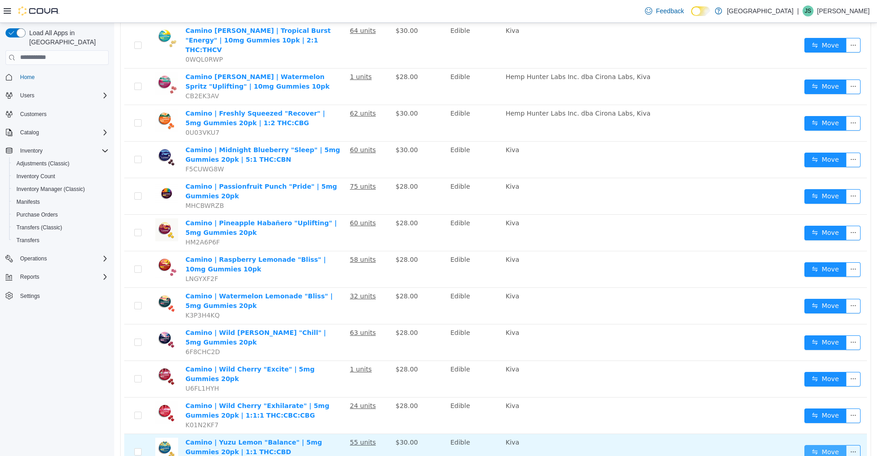
click at [812, 444] on button "Move" at bounding box center [825, 451] width 42 height 15
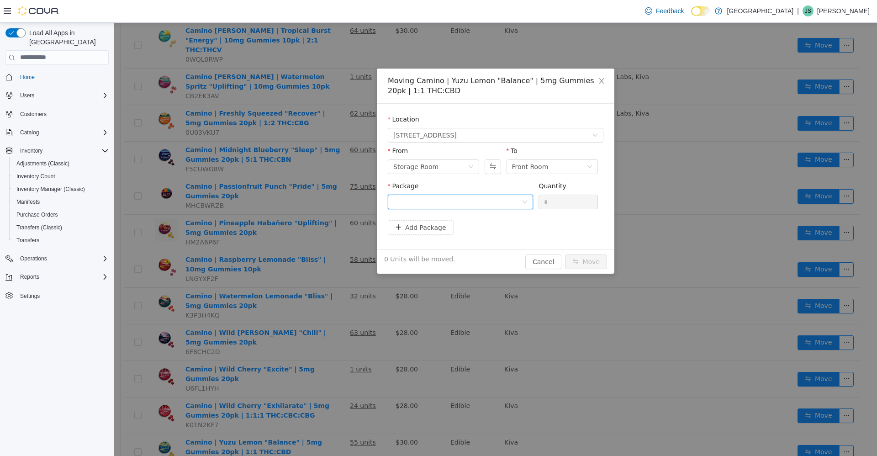
click at [473, 195] on div at bounding box center [457, 202] width 128 height 14
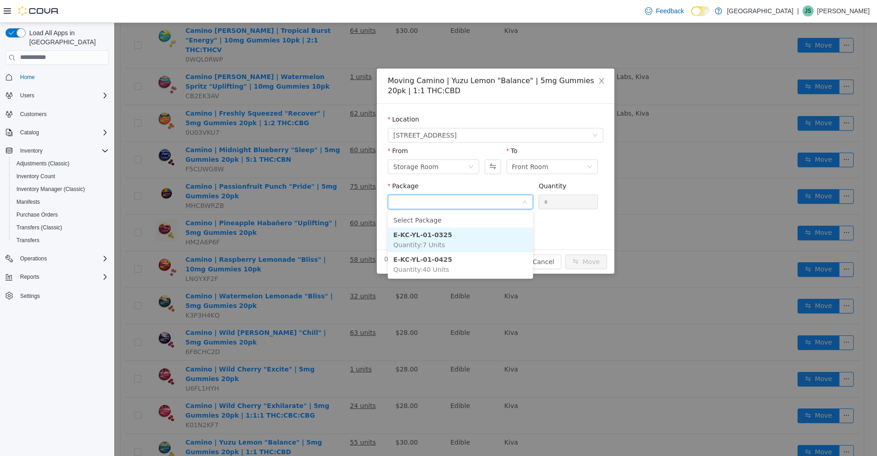
click at [468, 242] on li "E-KC-YL-01-0325 Quantity : 7 Units" at bounding box center [460, 239] width 145 height 25
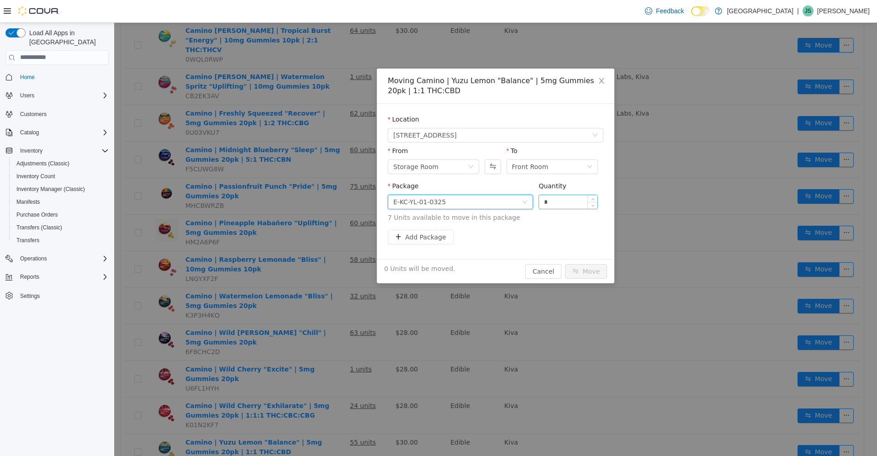
click at [567, 202] on input "*" at bounding box center [568, 202] width 58 height 14
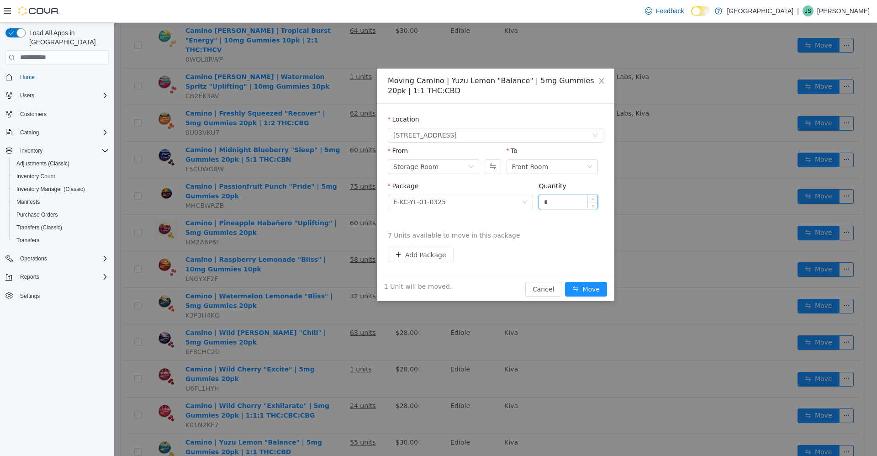
type input "*"
click at [565, 281] on button "Move" at bounding box center [586, 288] width 42 height 15
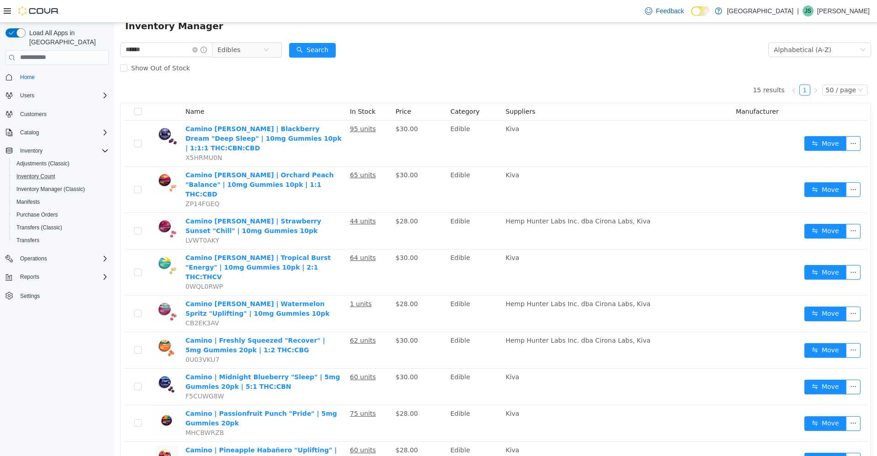
scroll to position [31, 0]
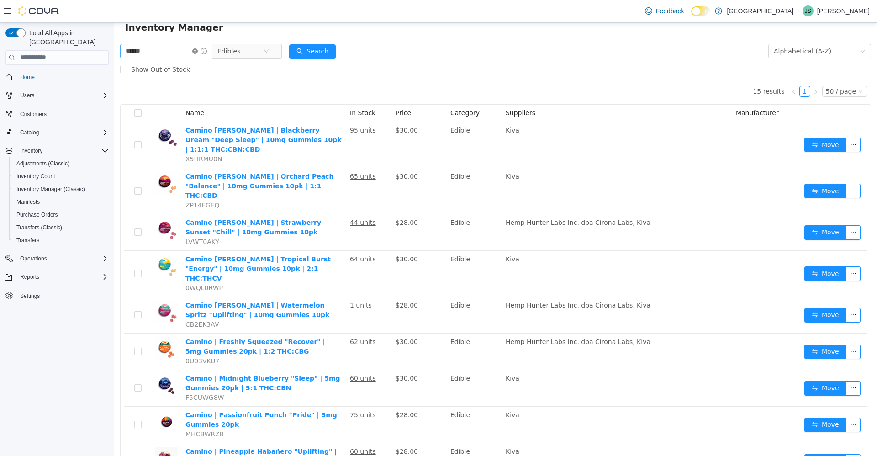
click at [198, 51] on icon "icon: close-circle" at bounding box center [194, 50] width 5 height 5
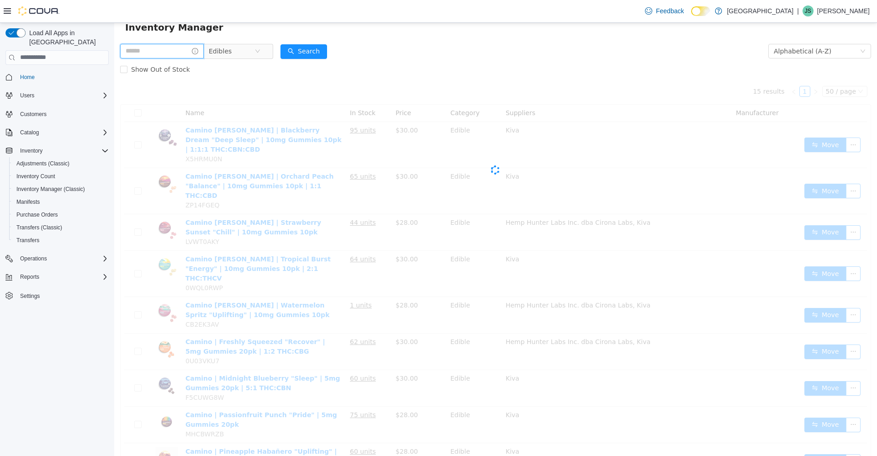
click at [188, 52] on input "text" at bounding box center [162, 50] width 84 height 15
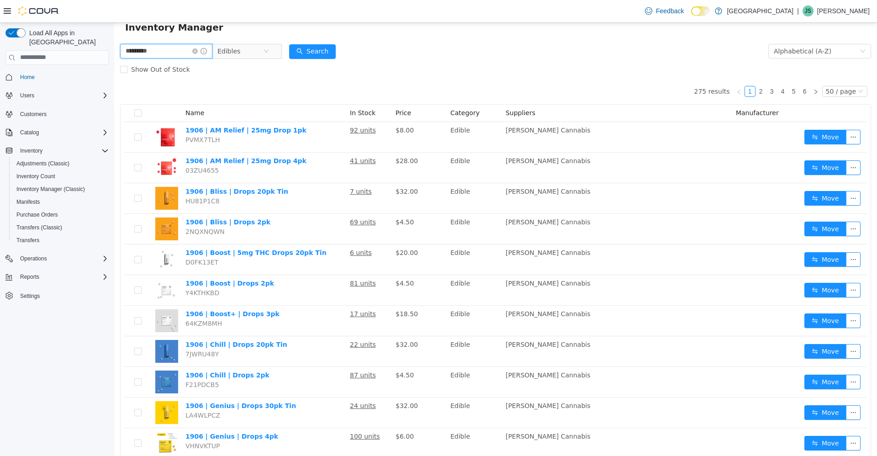
type input "*********"
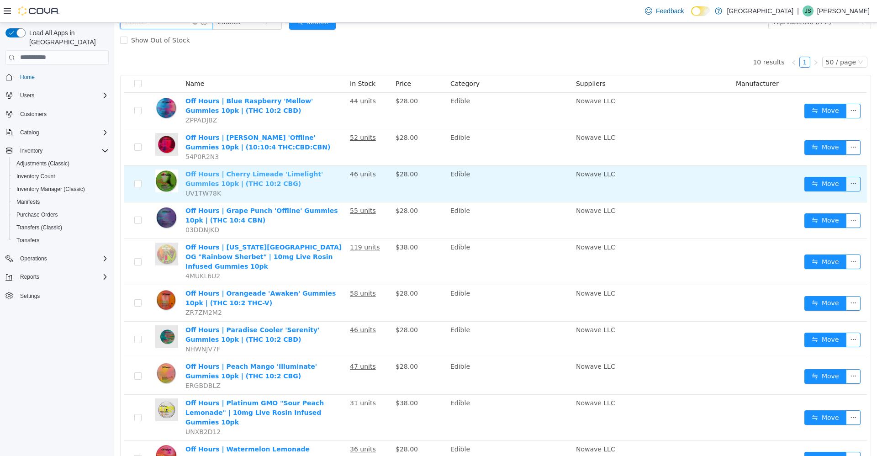
scroll to position [89, 0]
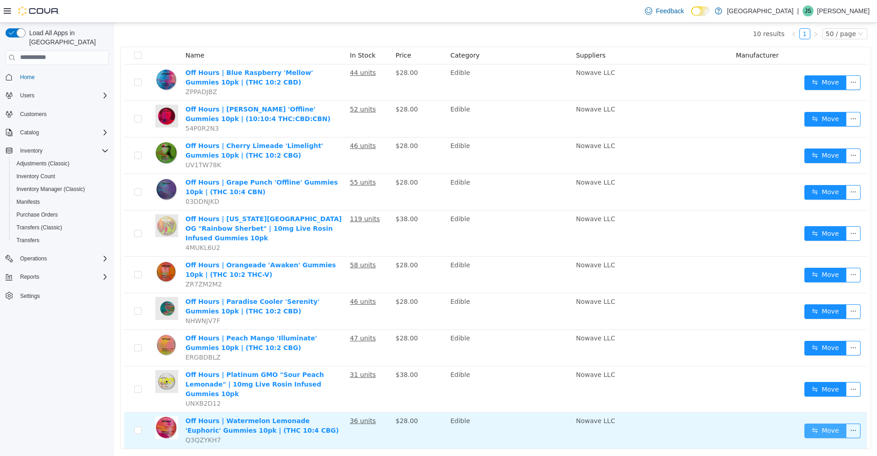
click at [826, 423] on button "Move" at bounding box center [825, 430] width 42 height 15
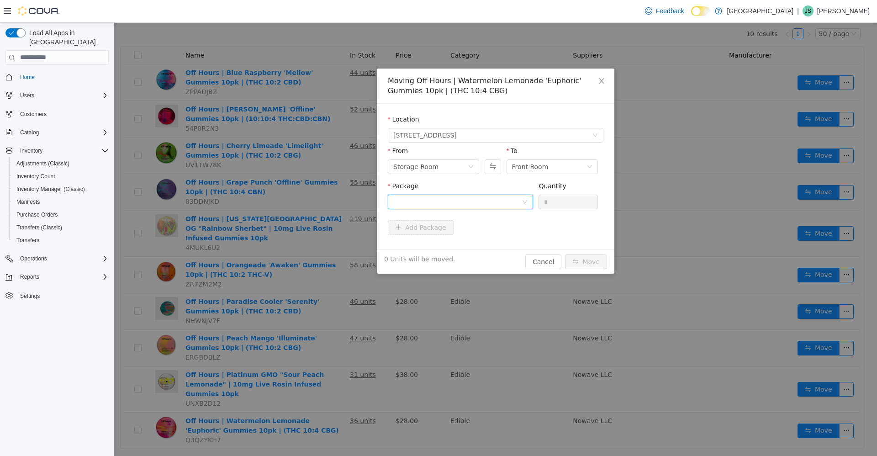
click at [485, 195] on div at bounding box center [457, 202] width 128 height 14
click at [484, 243] on li "OH-G-EU-021 Quantity : 32 Units" at bounding box center [460, 239] width 145 height 25
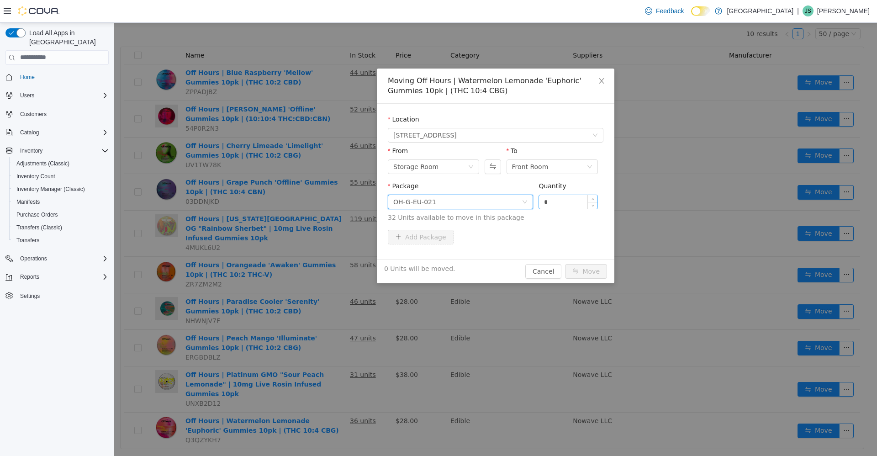
click at [571, 200] on input "*" at bounding box center [568, 202] width 58 height 14
type input "*"
click at [565, 263] on button "Move" at bounding box center [586, 270] width 42 height 15
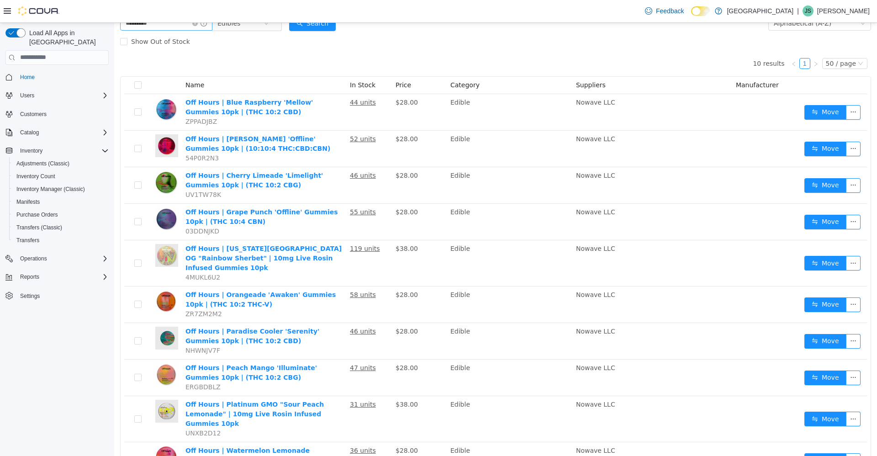
scroll to position [43, 0]
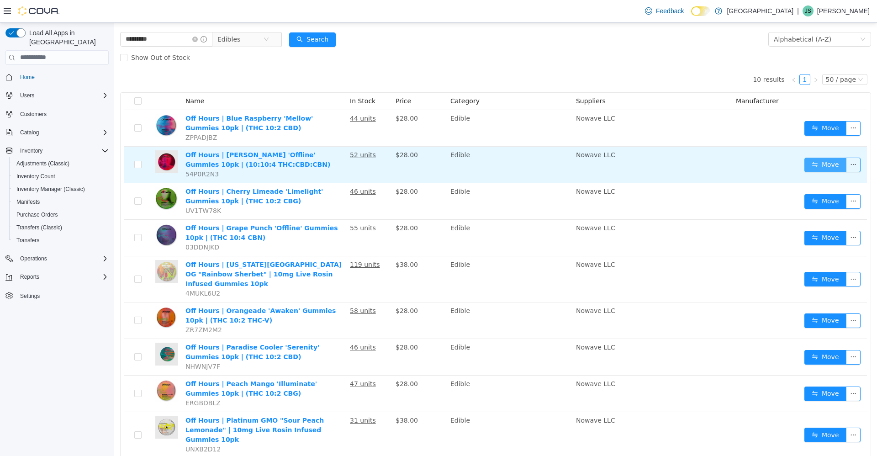
click at [804, 163] on button "Move" at bounding box center [825, 164] width 42 height 15
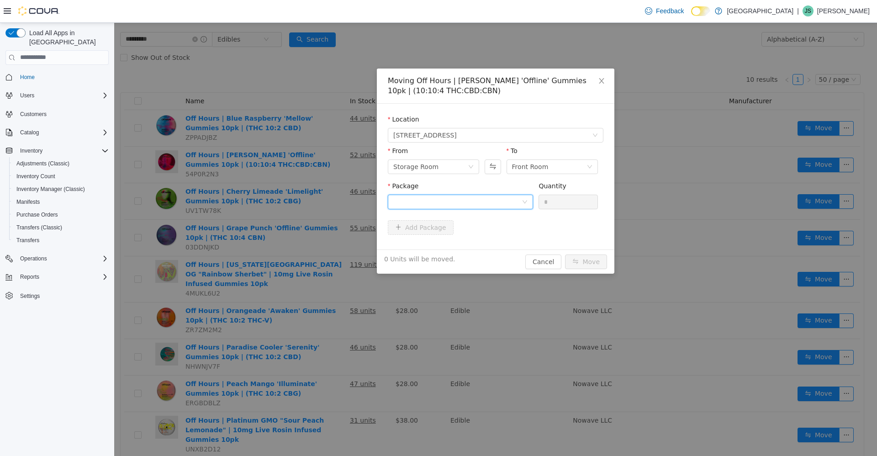
click at [449, 204] on div at bounding box center [457, 202] width 128 height 14
click at [453, 237] on li "OH-G-CB-006 Quantity : 45 Units" at bounding box center [460, 239] width 145 height 25
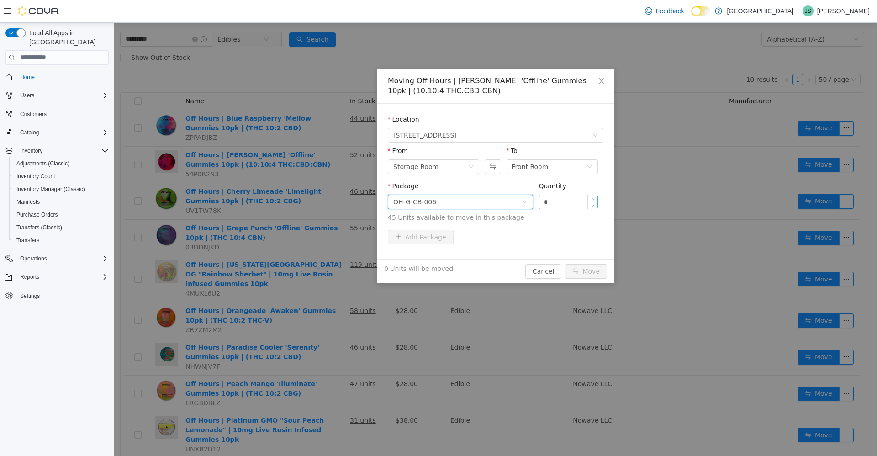
click at [563, 203] on input "*" at bounding box center [568, 202] width 58 height 14
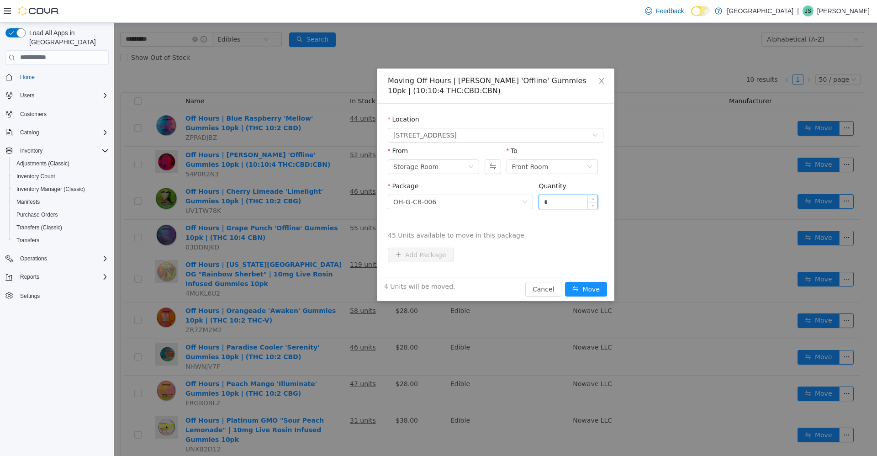
type input "*"
click at [565, 281] on button "Move" at bounding box center [586, 288] width 42 height 15
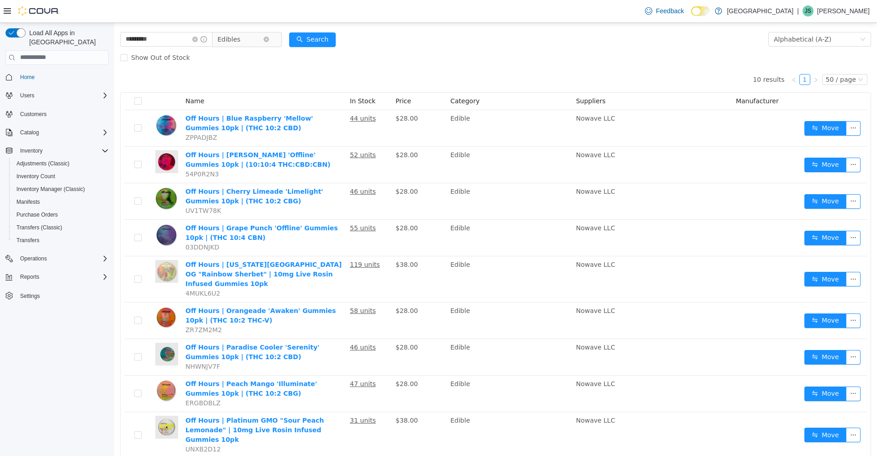
click at [234, 39] on span "Edibles" at bounding box center [228, 39] width 23 height 14
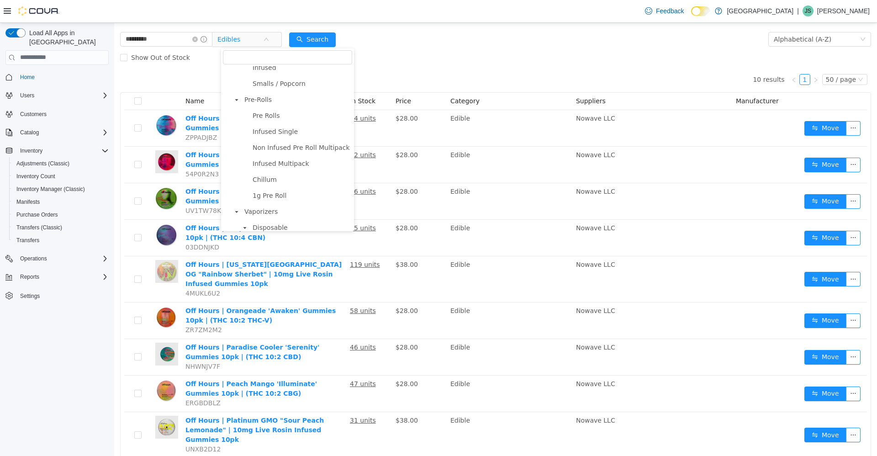
scroll to position [91, 0]
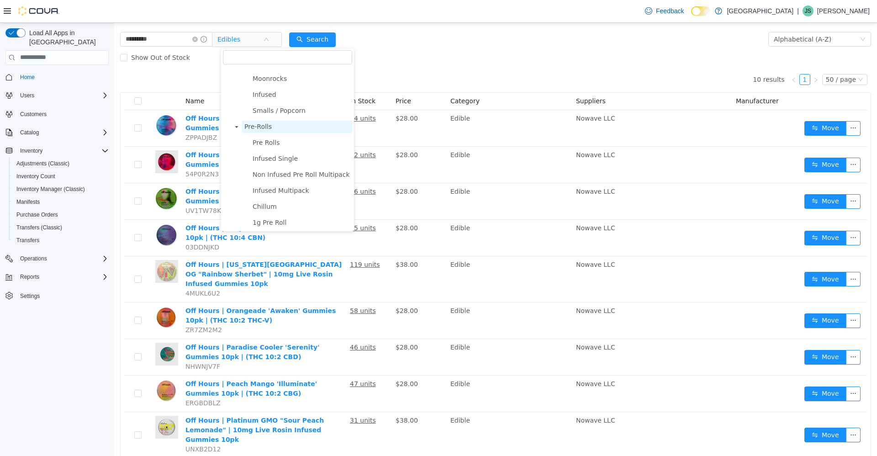
click at [257, 129] on span "Pre-Rolls" at bounding box center [257, 125] width 27 height 7
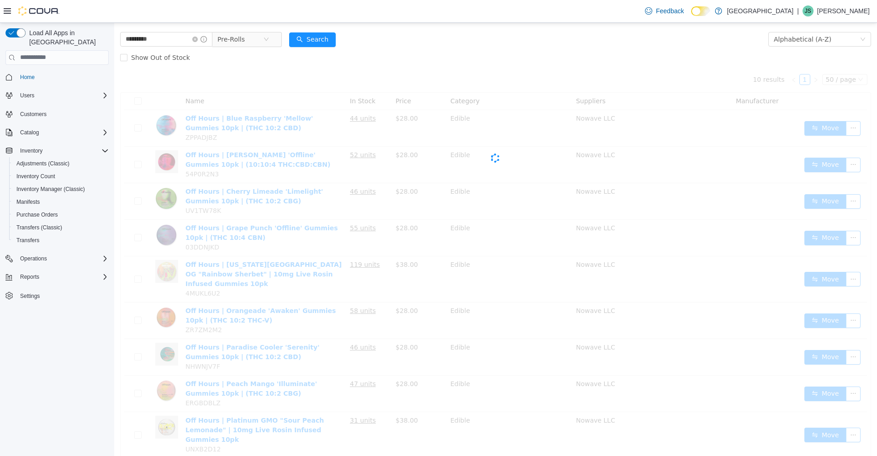
scroll to position [0, 0]
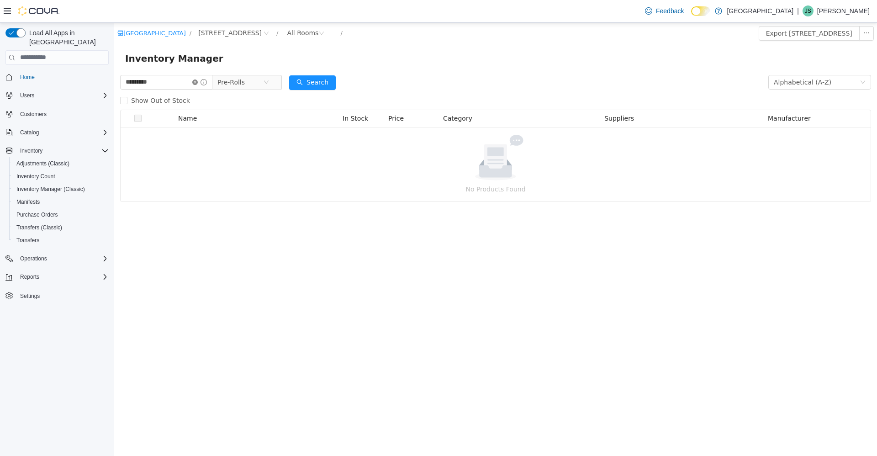
click at [198, 81] on icon "icon: close-circle" at bounding box center [194, 81] width 5 height 5
click at [194, 80] on input "text" at bounding box center [162, 81] width 84 height 15
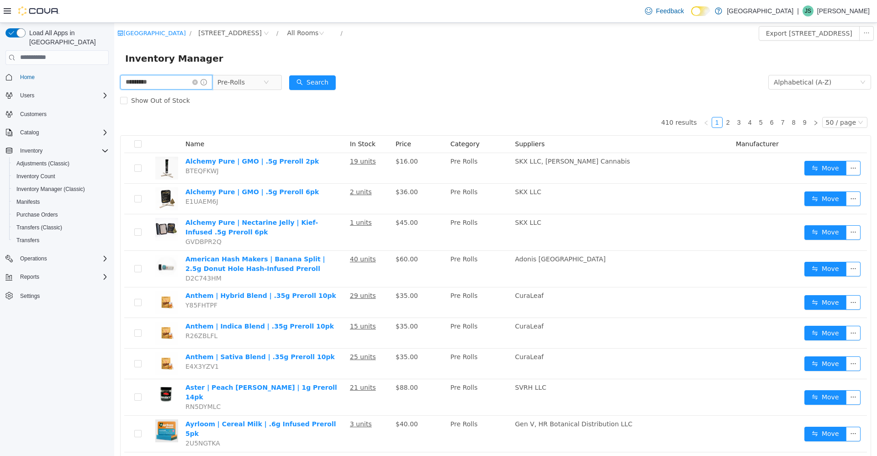
type input "*********"
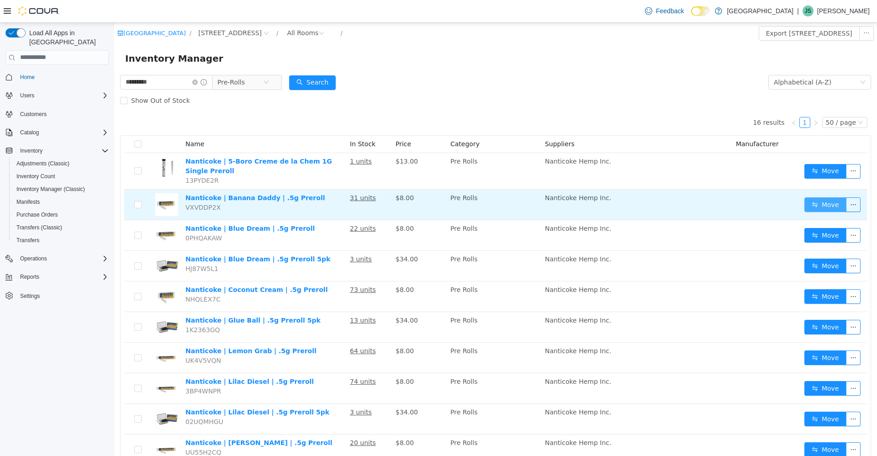
click at [818, 199] on button "Move" at bounding box center [825, 204] width 42 height 15
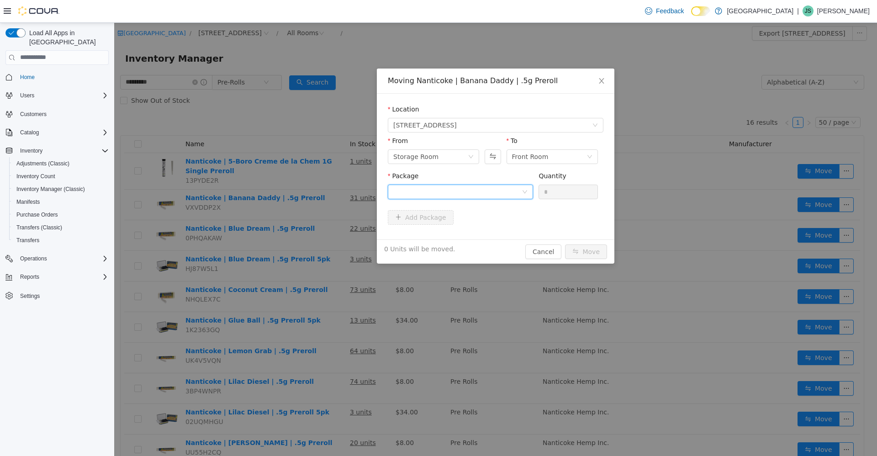
click at [476, 196] on div at bounding box center [457, 191] width 128 height 14
click at [469, 219] on li "BD121009PR Quantity : 20 Units" at bounding box center [460, 229] width 145 height 25
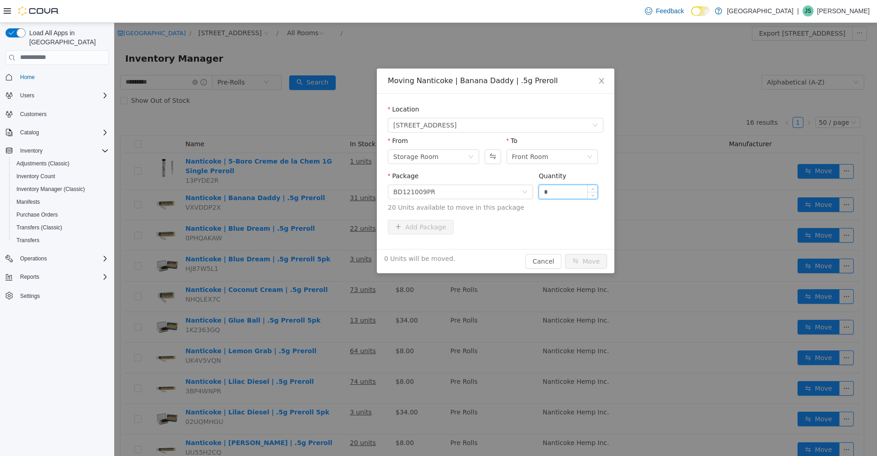
click at [548, 185] on input "*" at bounding box center [568, 191] width 58 height 14
type input "*"
click at [565, 253] on button "Move" at bounding box center [586, 260] width 42 height 15
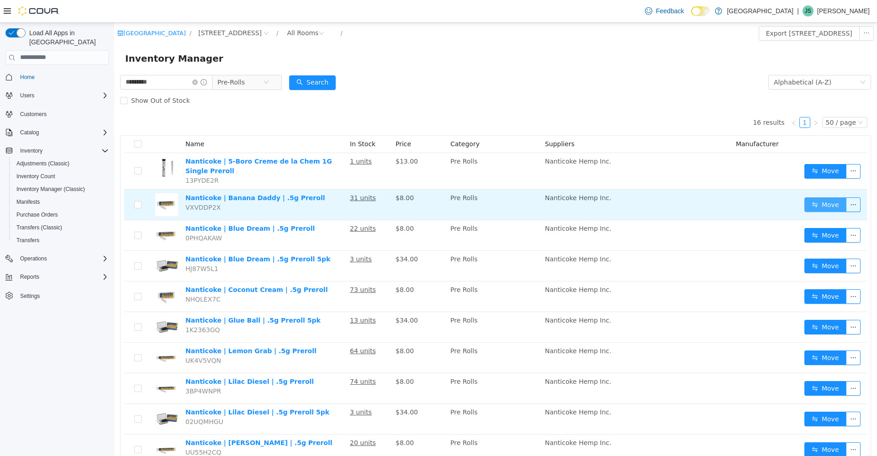
click at [813, 206] on button "Move" at bounding box center [825, 204] width 42 height 15
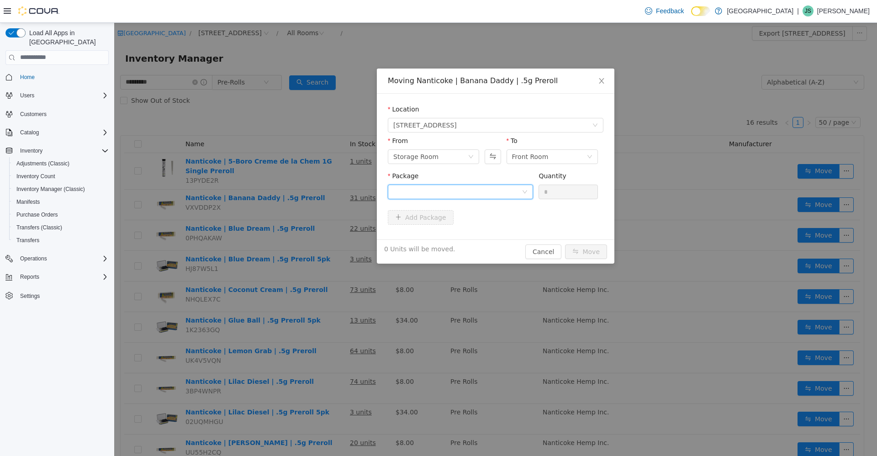
click at [502, 185] on div at bounding box center [457, 191] width 128 height 14
click at [489, 231] on li "BD121009PR Quantity : 16 Units" at bounding box center [460, 229] width 145 height 25
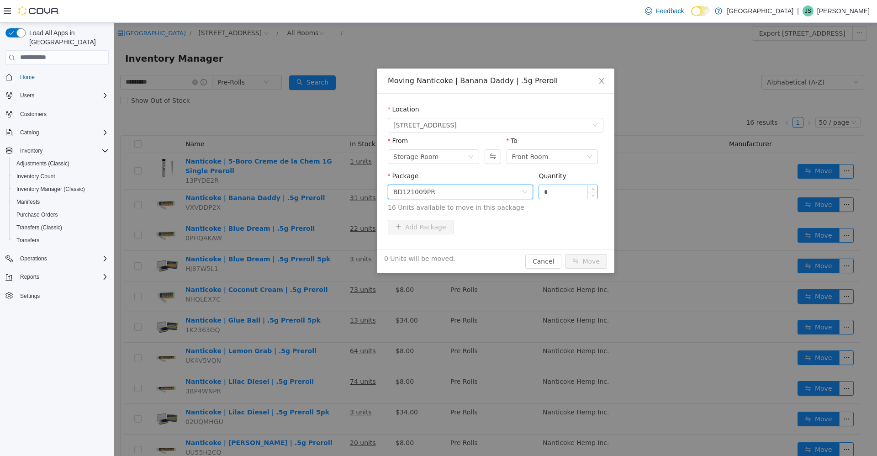
click at [564, 193] on input "*" at bounding box center [568, 191] width 58 height 14
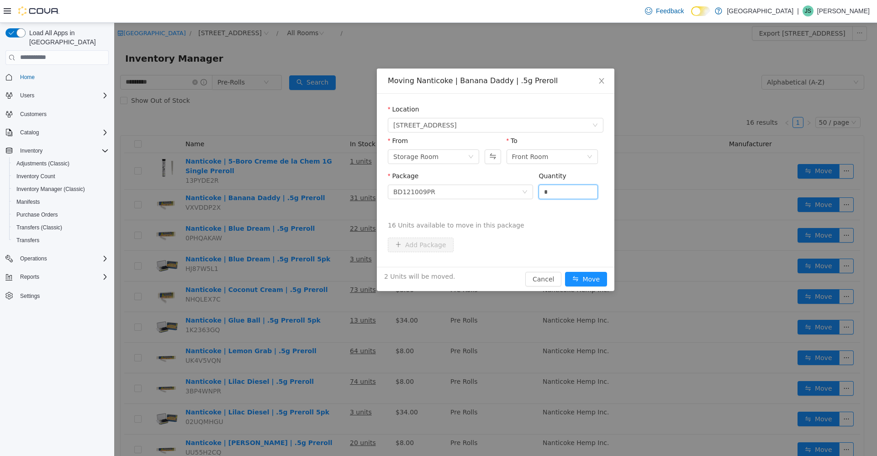
type input "*"
click at [565, 271] on button "Move" at bounding box center [586, 278] width 42 height 15
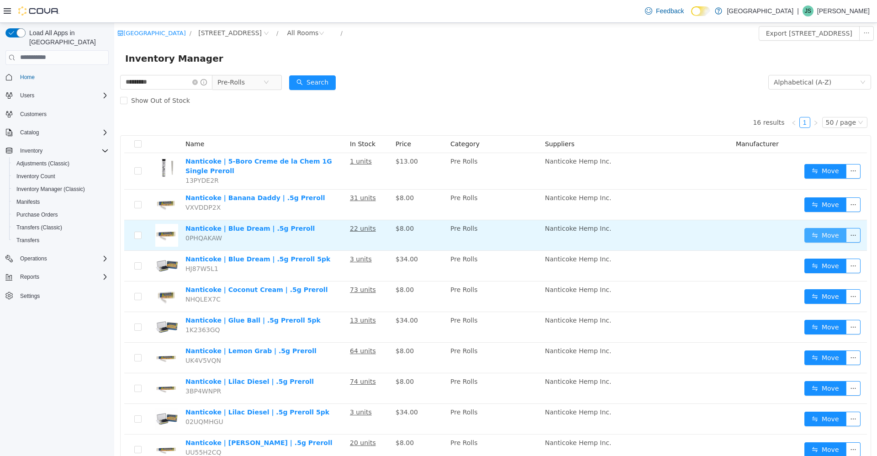
click at [826, 231] on button "Move" at bounding box center [825, 234] width 42 height 15
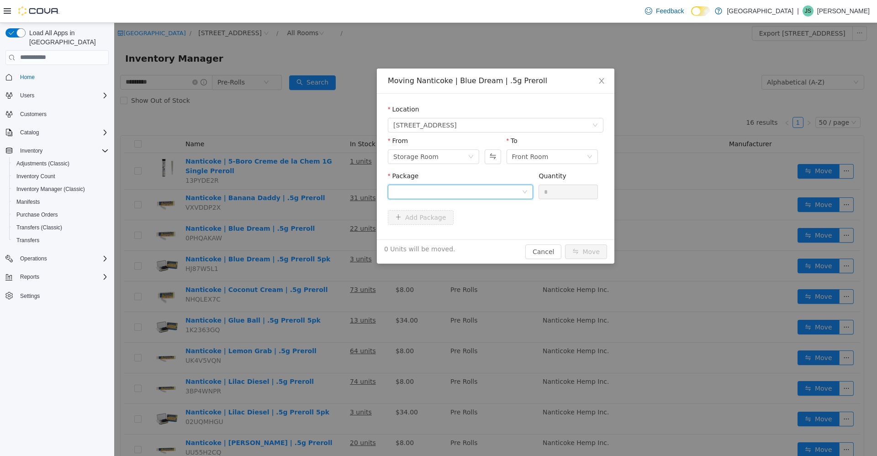
click at [470, 186] on div at bounding box center [457, 191] width 128 height 14
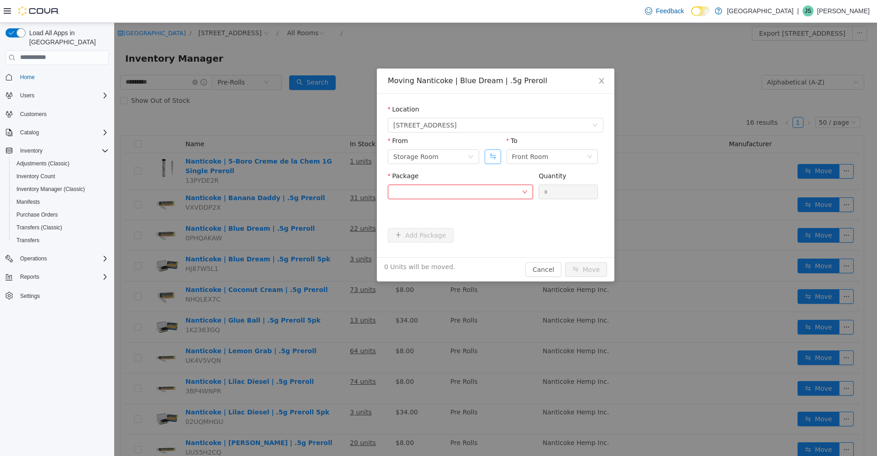
click at [498, 152] on button "Swap" at bounding box center [492, 156] width 16 height 15
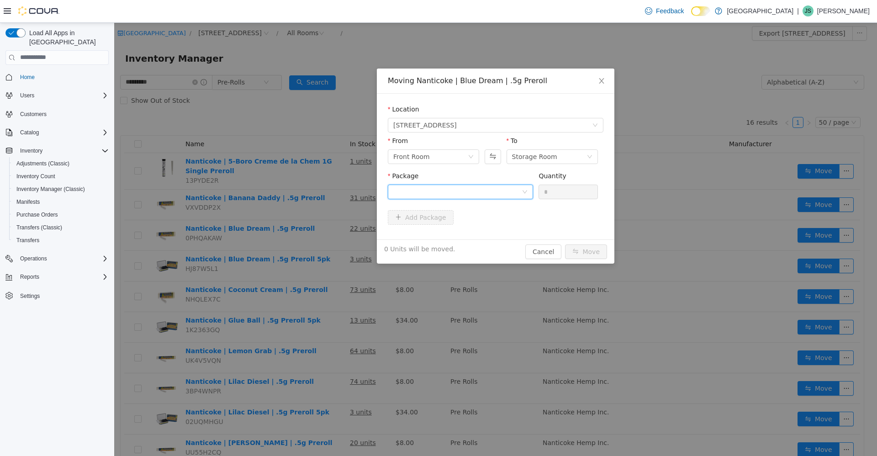
click at [509, 188] on div at bounding box center [457, 191] width 128 height 14
click at [496, 222] on li "BL012810PR Quantity : 13 Units" at bounding box center [460, 229] width 145 height 25
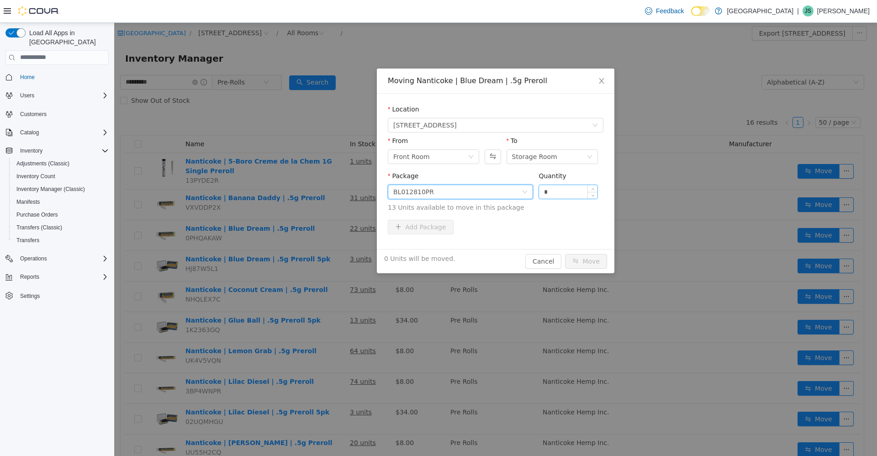
click at [553, 192] on input "*" at bounding box center [568, 191] width 58 height 14
type input "*"
click at [565, 253] on button "Move" at bounding box center [586, 260] width 42 height 15
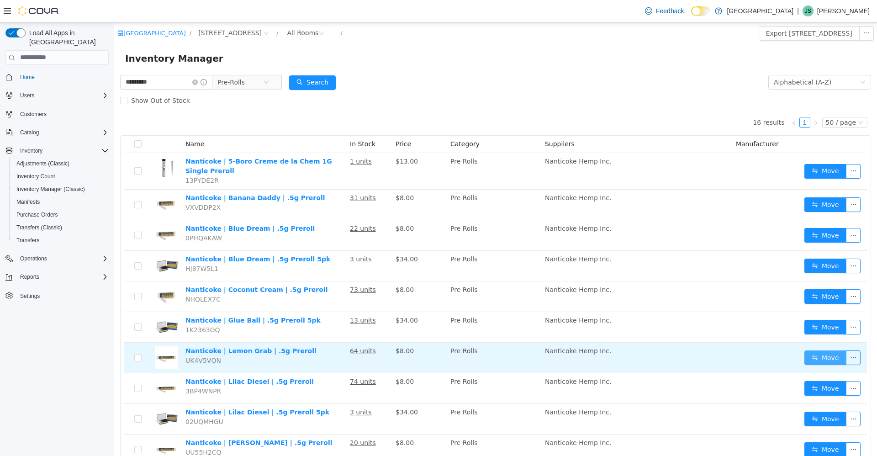
click at [816, 353] on button "Move" at bounding box center [825, 357] width 42 height 15
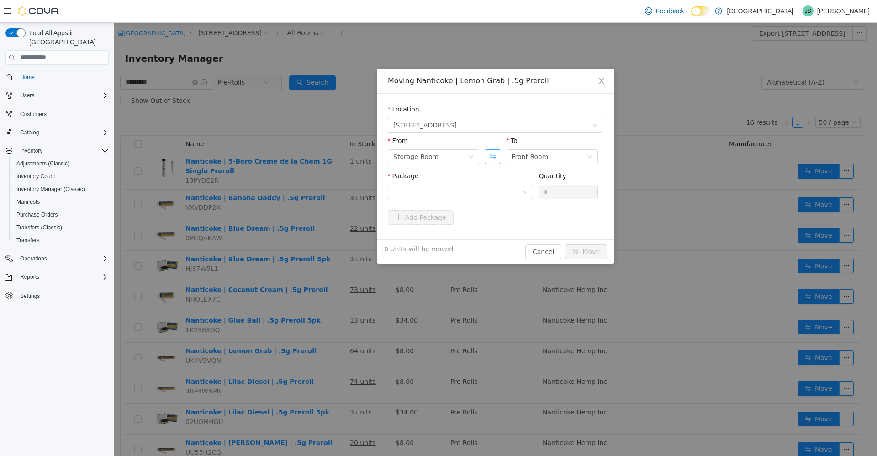
click at [488, 157] on button "Swap" at bounding box center [492, 156] width 16 height 15
click at [487, 192] on div at bounding box center [457, 191] width 128 height 14
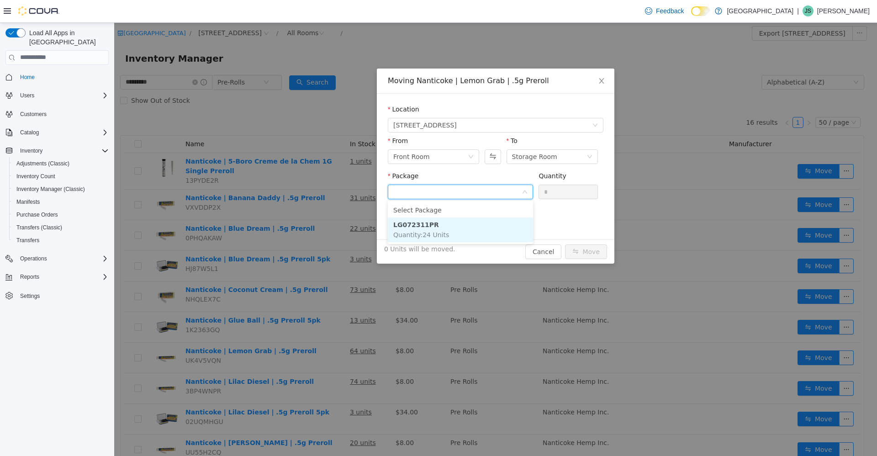
click at [486, 234] on li "LG072311PR Quantity : 24 Units" at bounding box center [460, 229] width 145 height 25
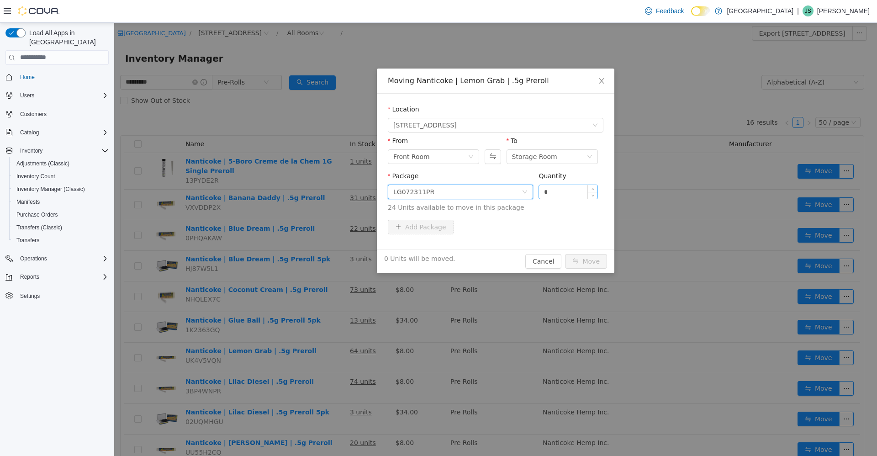
click at [555, 191] on input "*" at bounding box center [568, 191] width 58 height 14
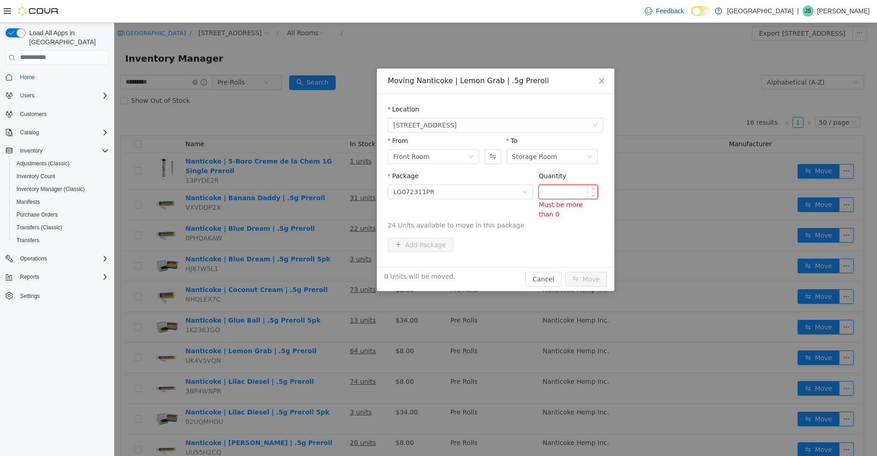
type input "*"
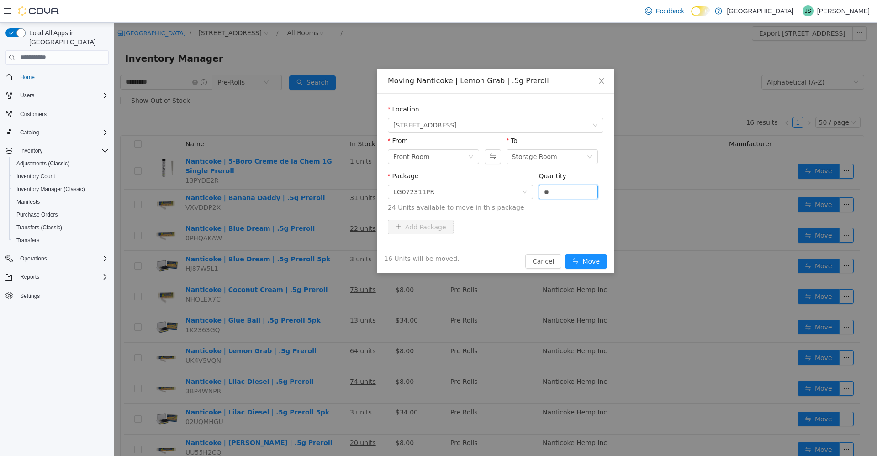
type input "**"
click at [565, 253] on button "Move" at bounding box center [586, 260] width 42 height 15
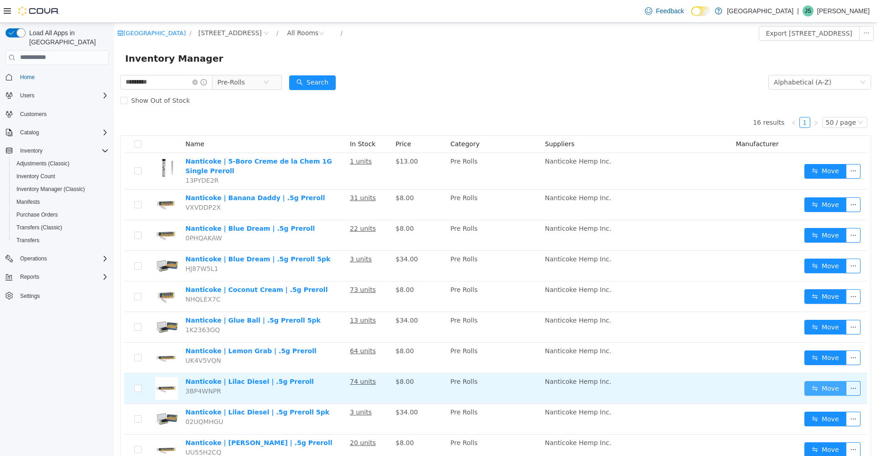
click at [827, 383] on button "Move" at bounding box center [825, 387] width 42 height 15
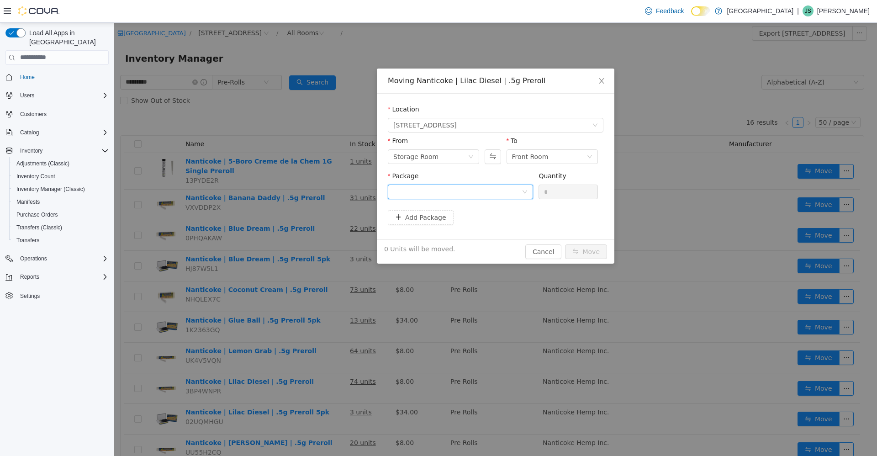
click at [483, 189] on div at bounding box center [457, 191] width 128 height 14
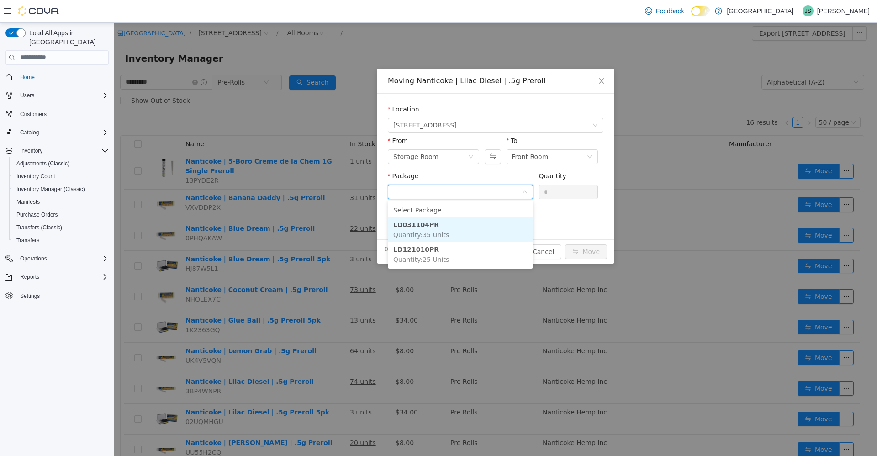
click at [472, 225] on li "LD031104PR Quantity : 35 Units" at bounding box center [460, 229] width 145 height 25
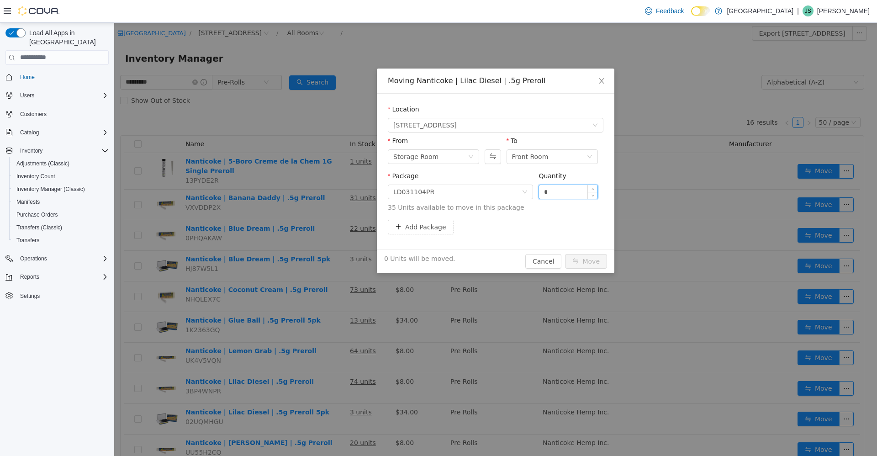
click at [581, 185] on input "*" at bounding box center [568, 191] width 58 height 14
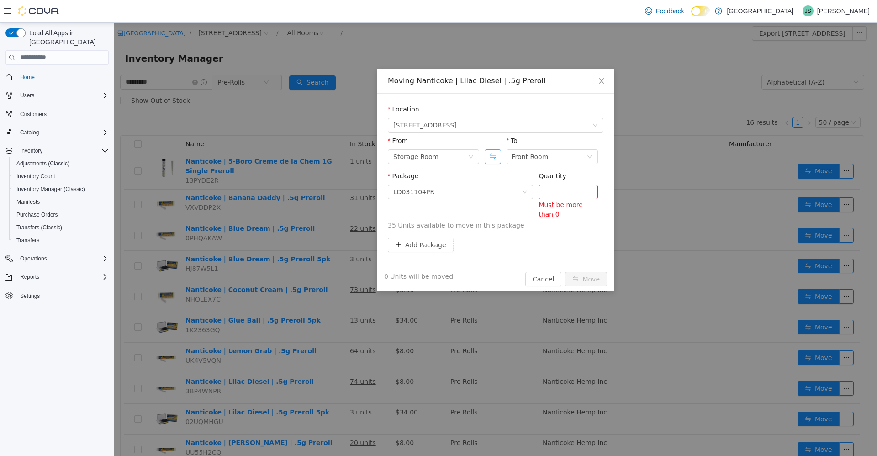
click at [486, 154] on button "Swap" at bounding box center [492, 156] width 16 height 15
type input "*"
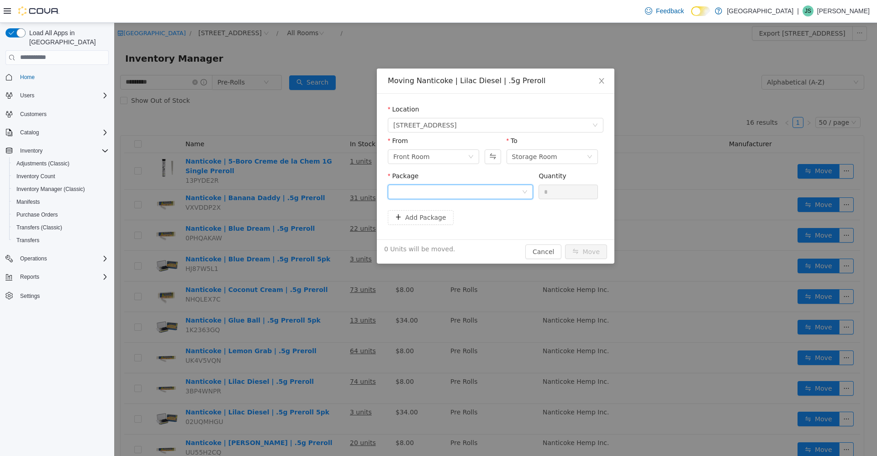
click at [488, 197] on div at bounding box center [457, 191] width 128 height 14
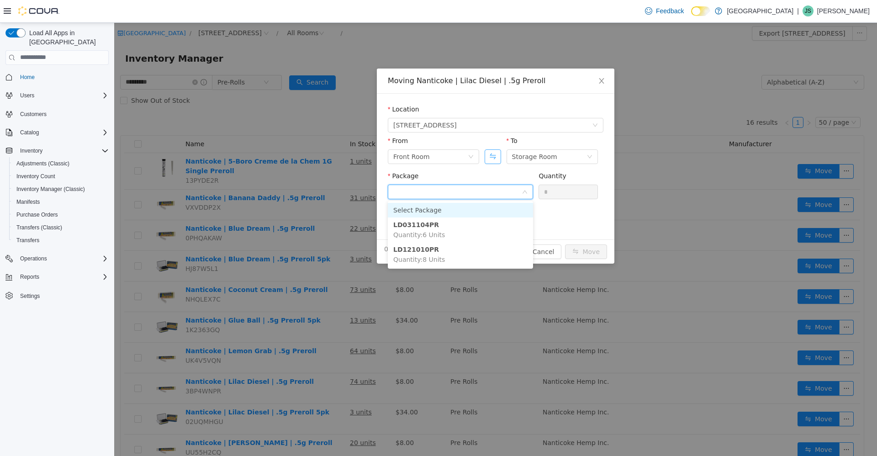
click at [487, 153] on button "Swap" at bounding box center [492, 156] width 16 height 15
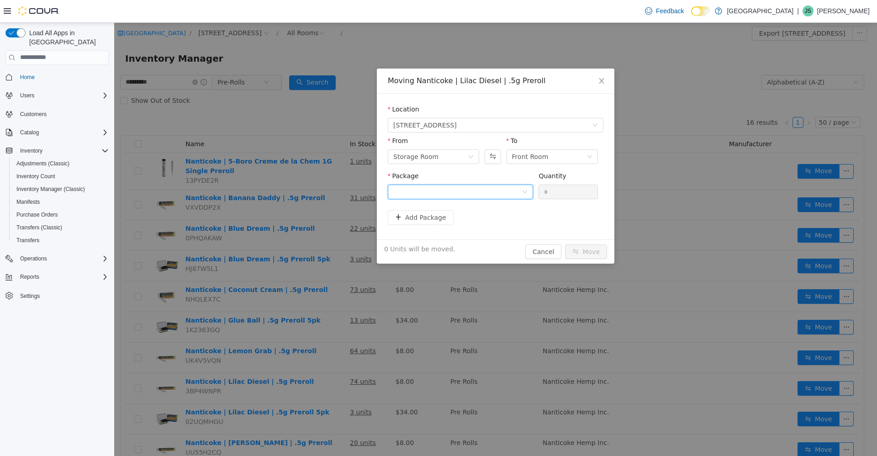
click at [526, 191] on icon "icon: down" at bounding box center [524, 191] width 5 height 5
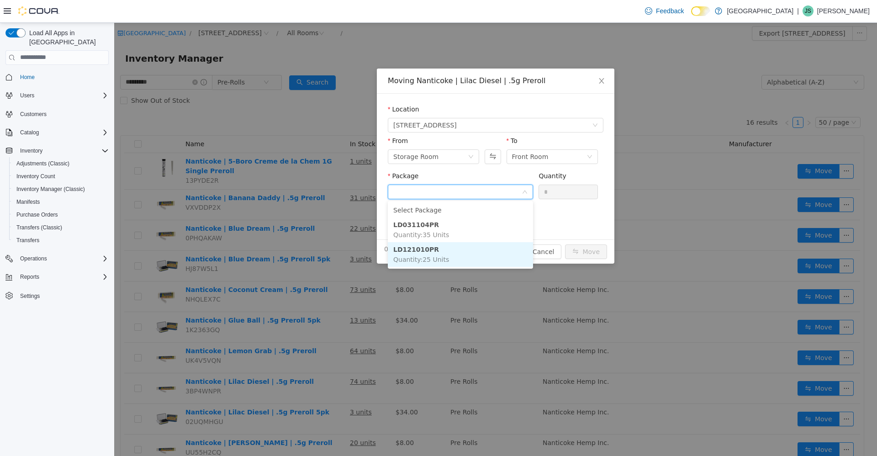
click at [500, 255] on li "LD121010PR Quantity : 25 Units" at bounding box center [460, 254] width 145 height 25
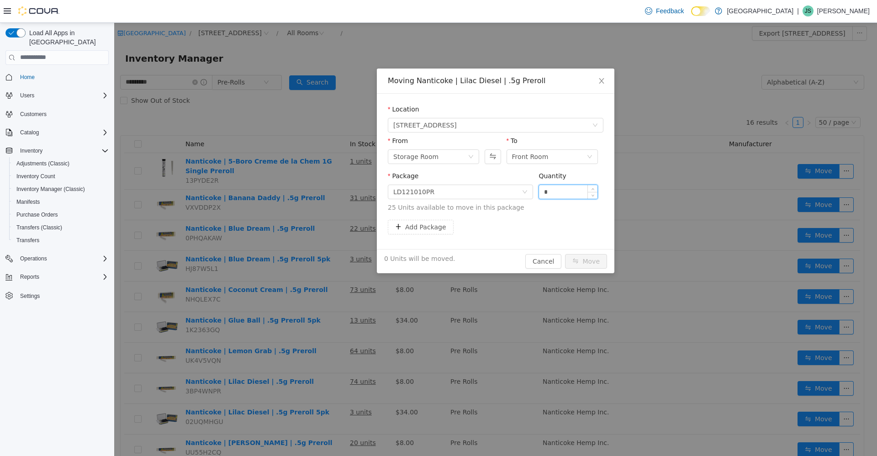
click at [562, 189] on input "*" at bounding box center [568, 191] width 58 height 14
type input "*"
click at [565, 253] on button "Move" at bounding box center [586, 260] width 42 height 15
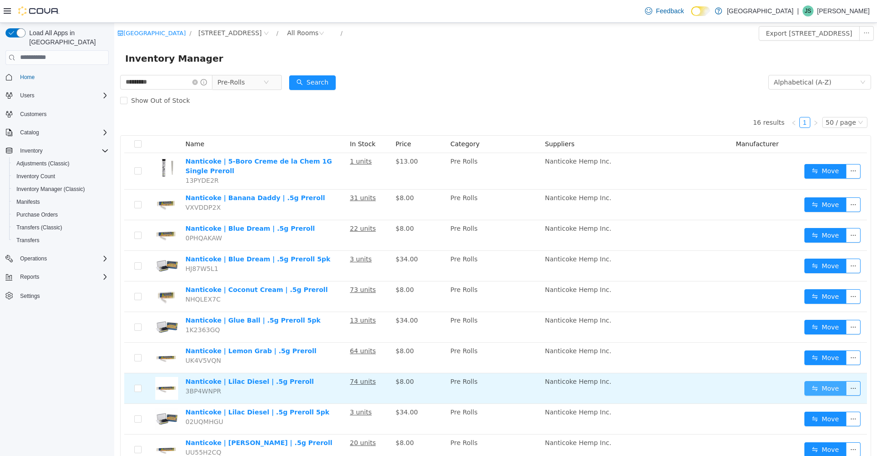
click at [808, 389] on button "Move" at bounding box center [825, 387] width 42 height 15
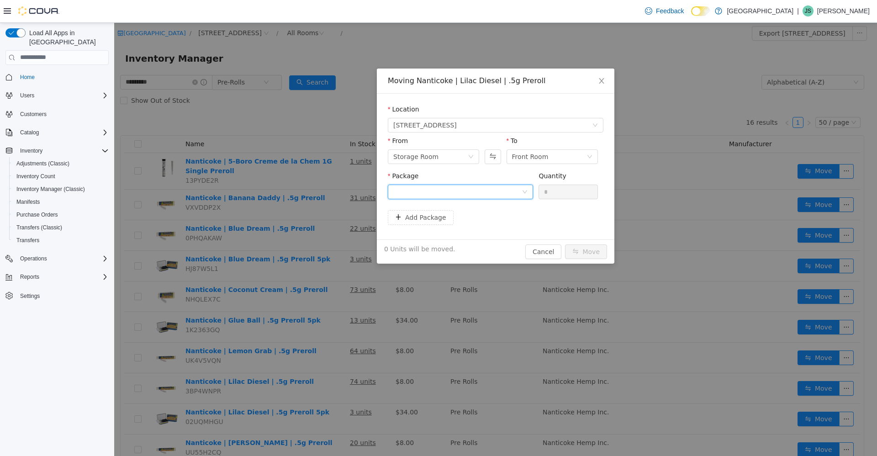
click at [501, 188] on div at bounding box center [457, 191] width 128 height 14
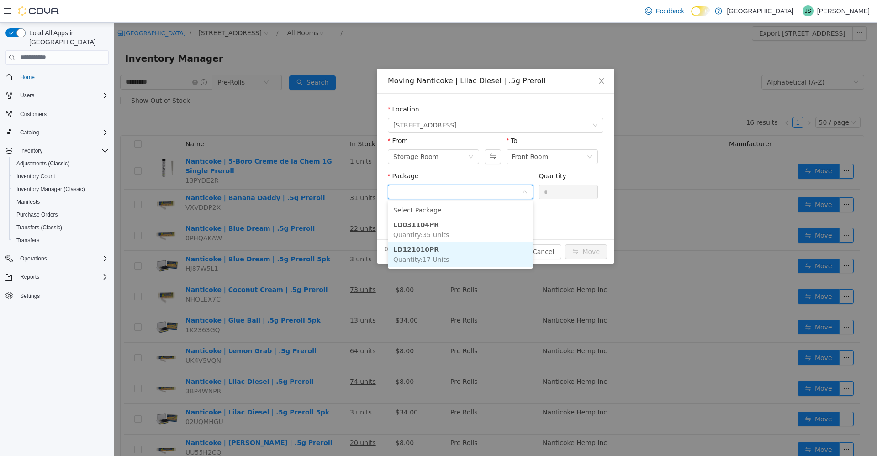
click at [488, 253] on li "LD121010PR Quantity : 17 Units" at bounding box center [460, 254] width 145 height 25
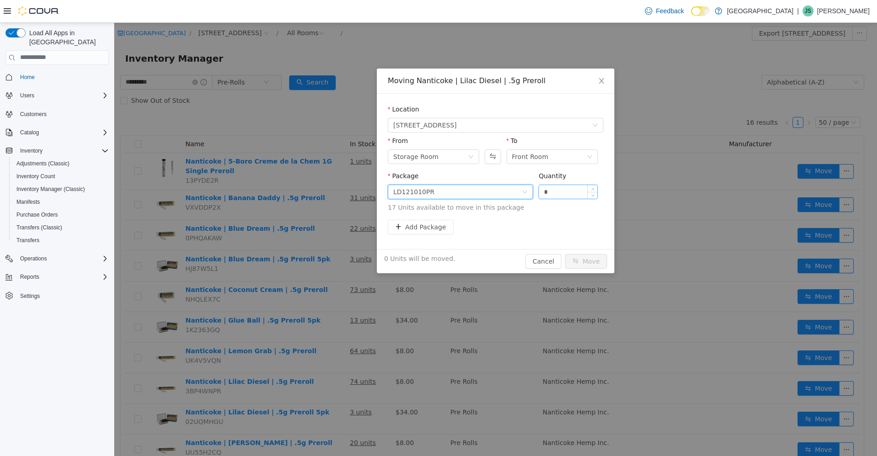
click at [558, 188] on input "*" at bounding box center [568, 191] width 58 height 14
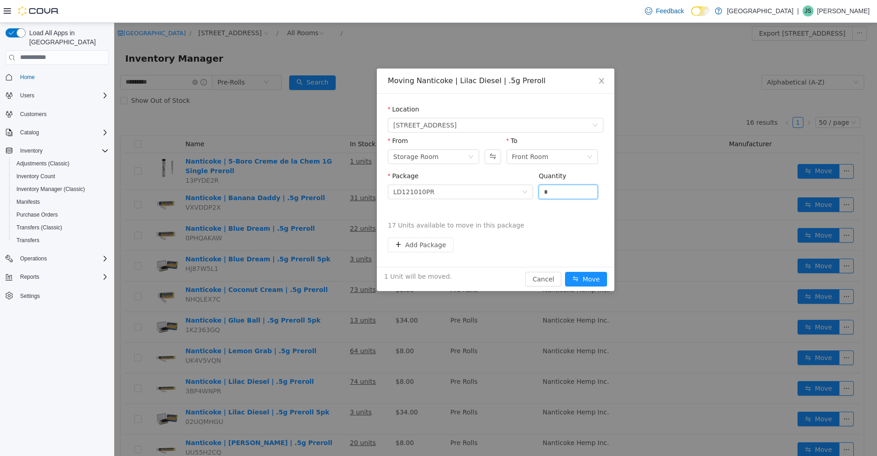
type input "*"
click at [565, 271] on button "Move" at bounding box center [586, 278] width 42 height 15
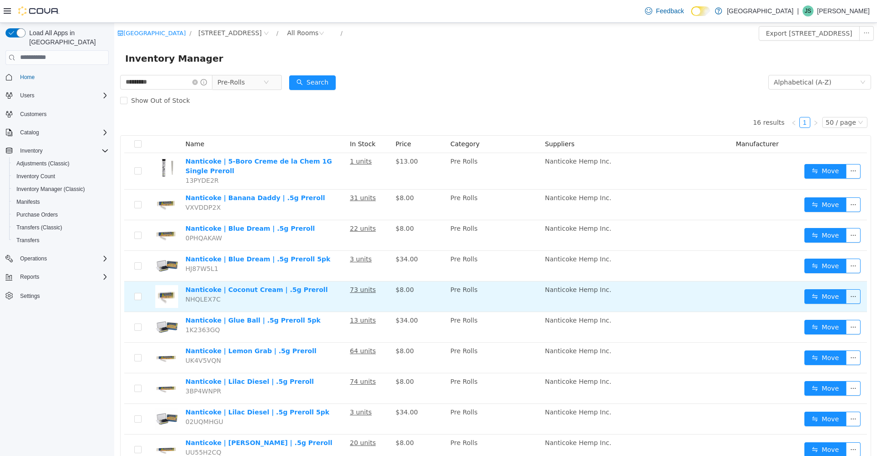
scroll to position [91, 0]
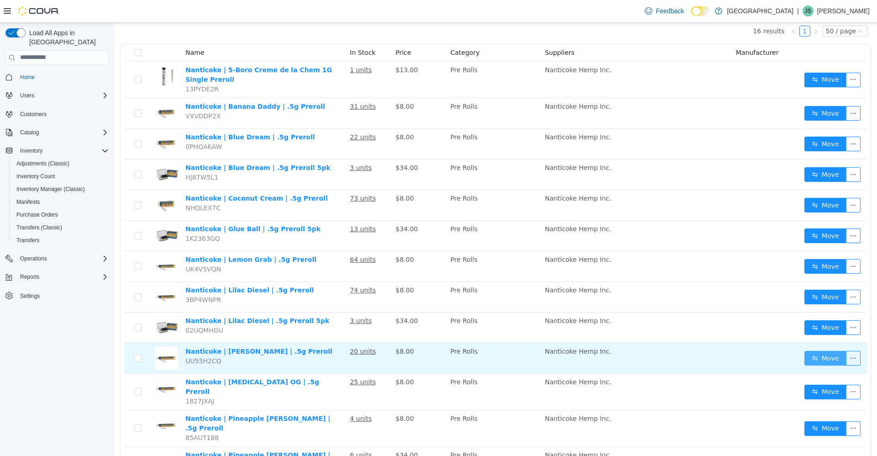
click at [816, 359] on button "Move" at bounding box center [825, 357] width 42 height 15
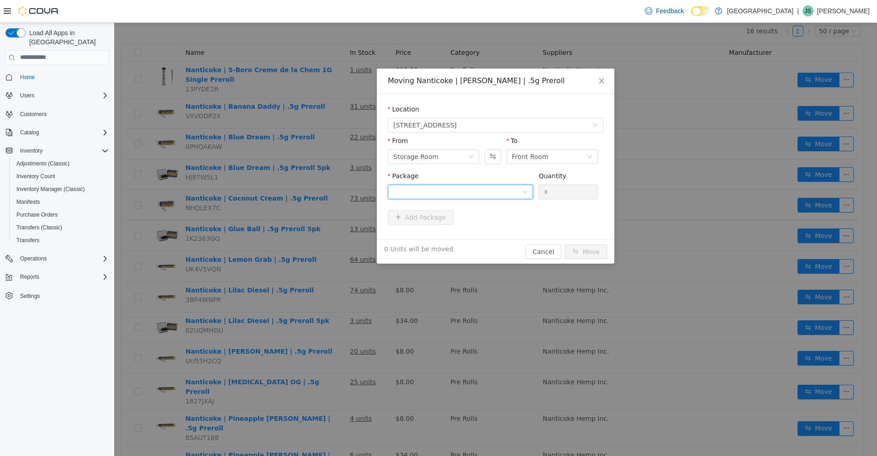
click at [466, 185] on div at bounding box center [457, 191] width 128 height 14
click at [472, 232] on li "MN032416PR Quantity : 14 Units" at bounding box center [460, 229] width 145 height 25
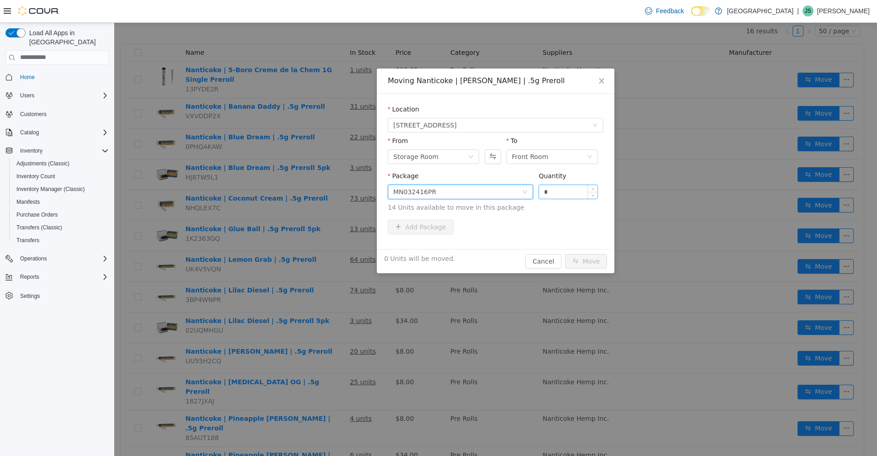
click at [556, 190] on input "*" at bounding box center [568, 191] width 58 height 14
type input "**"
click at [565, 253] on button "Move" at bounding box center [586, 260] width 42 height 15
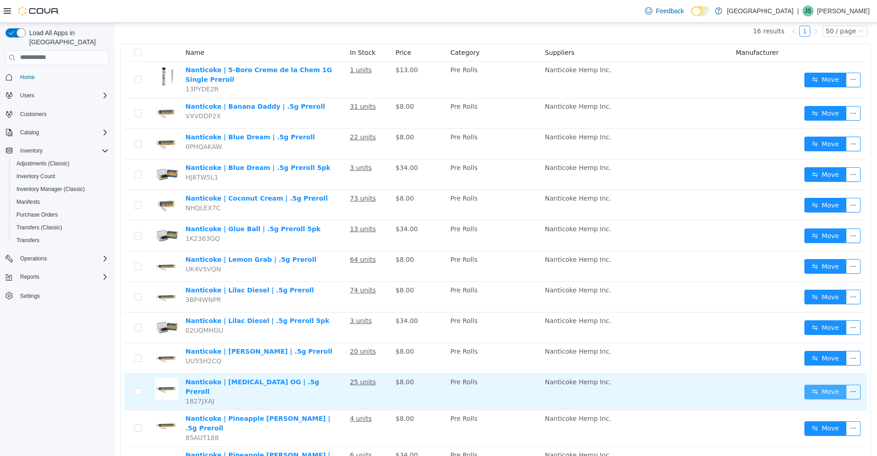
click at [815, 386] on button "Move" at bounding box center [825, 391] width 42 height 15
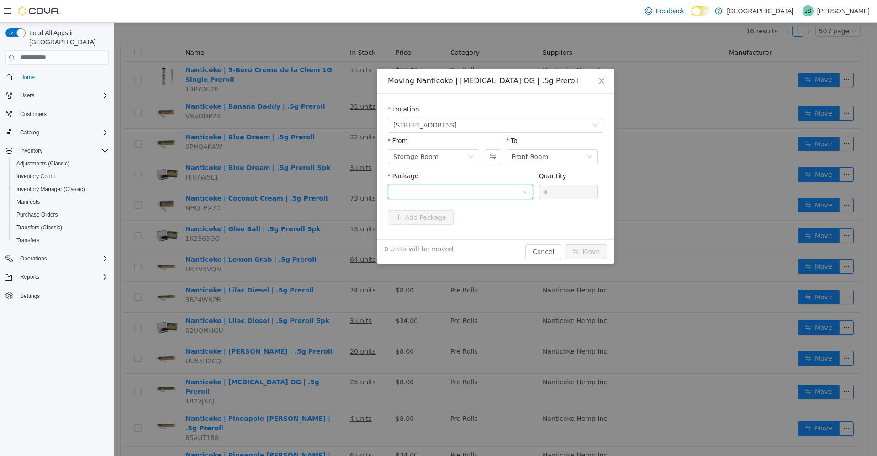
click at [467, 193] on div at bounding box center [457, 191] width 128 height 14
click at [465, 236] on li "ML121815PR Quantity : 18 Units" at bounding box center [460, 229] width 145 height 25
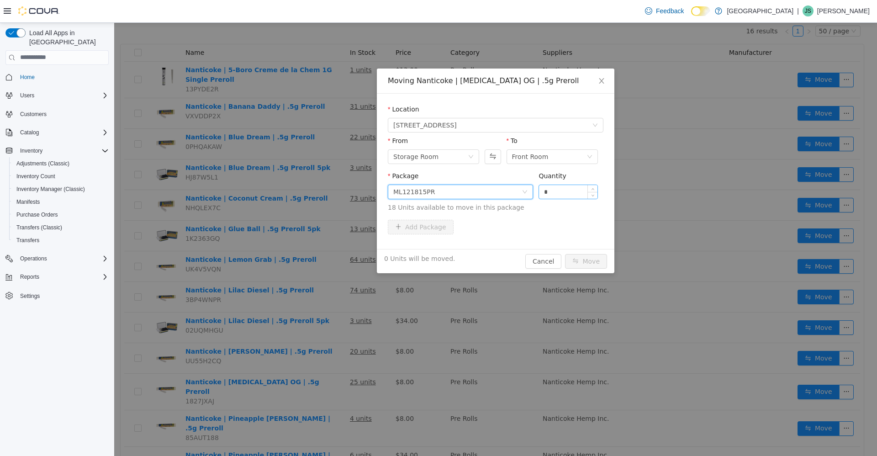
click at [563, 189] on input "*" at bounding box center [568, 191] width 58 height 14
type input "**"
click at [565, 253] on button "Move" at bounding box center [586, 260] width 42 height 15
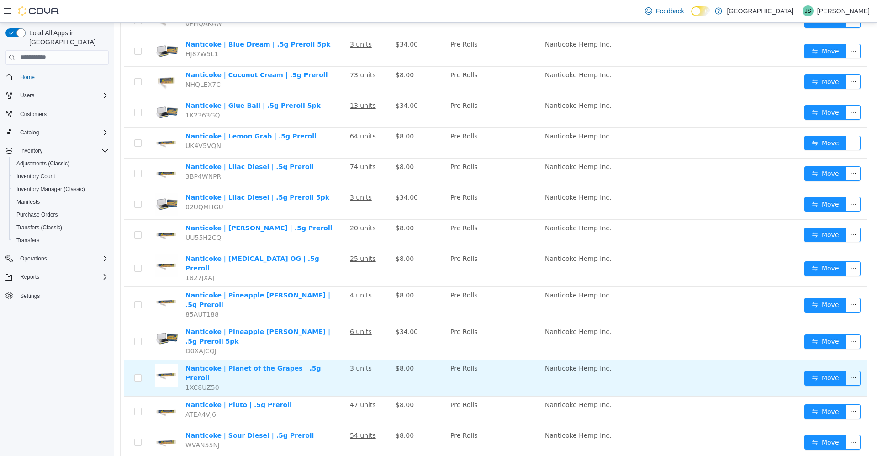
scroll to position [219, 0]
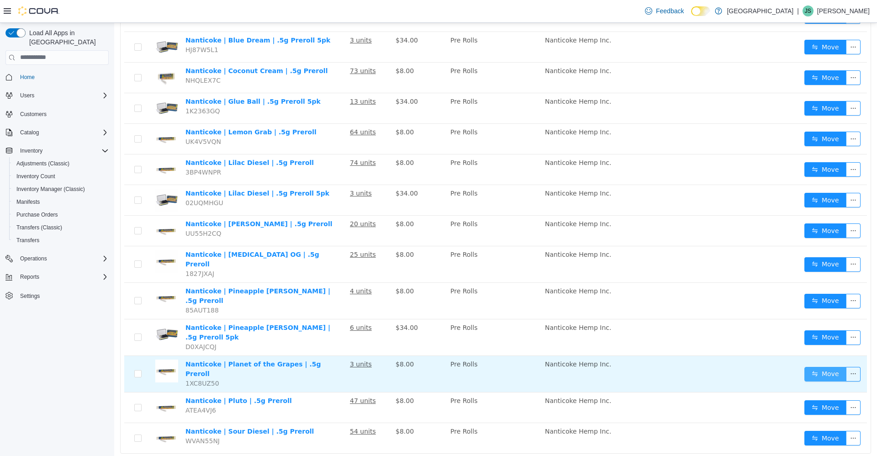
click at [812, 366] on button "Move" at bounding box center [825, 373] width 42 height 15
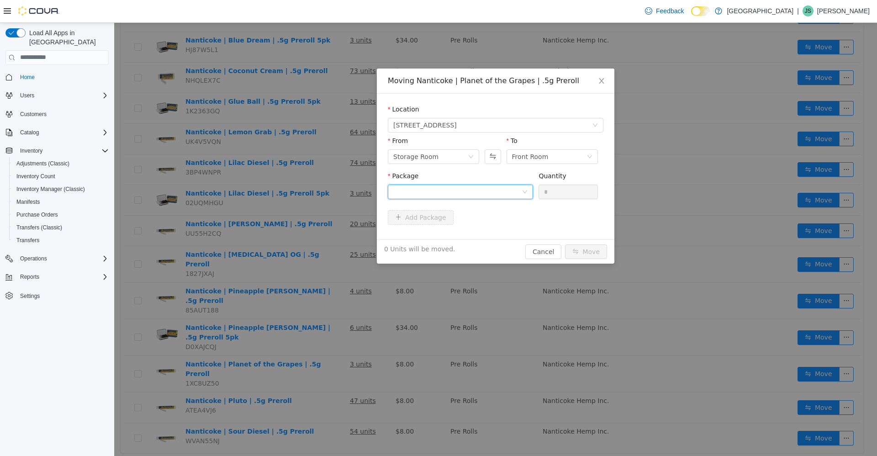
click at [439, 192] on div at bounding box center [457, 191] width 128 height 14
drag, startPoint x: 430, startPoint y: 232, endPoint x: 548, endPoint y: 210, distance: 120.4
click at [430, 231] on span "Quantity : 1 Unit" at bounding box center [417, 234] width 48 height 7
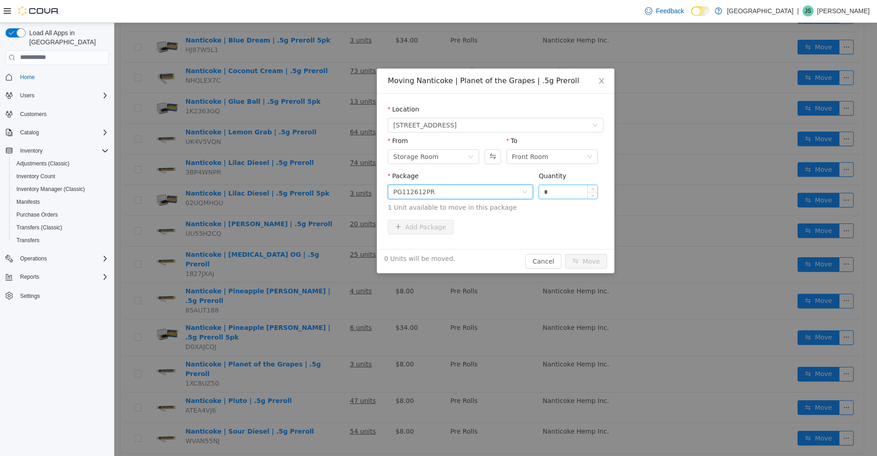
click at [571, 188] on input "*" at bounding box center [568, 191] width 58 height 14
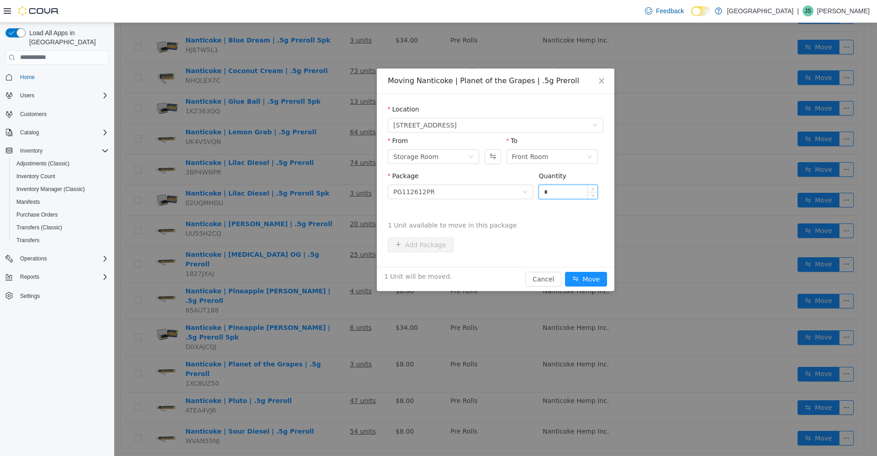
type input "*"
click at [565, 271] on button "Move" at bounding box center [586, 278] width 42 height 15
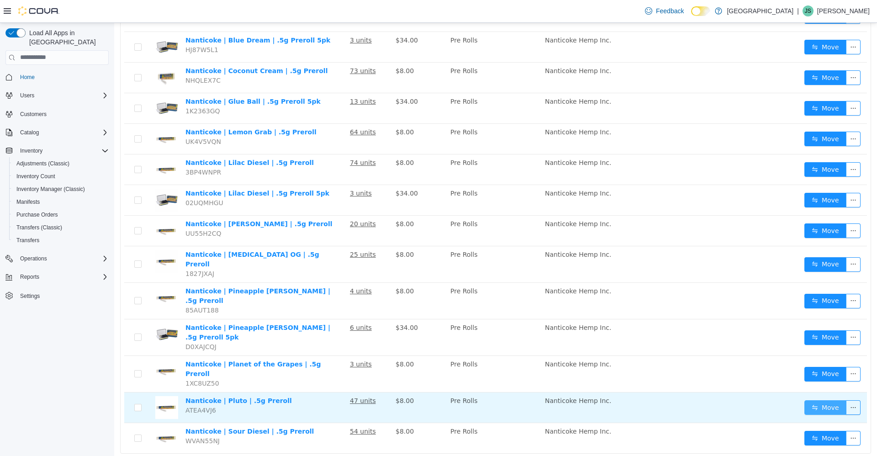
click at [811, 400] on button "Move" at bounding box center [825, 407] width 42 height 15
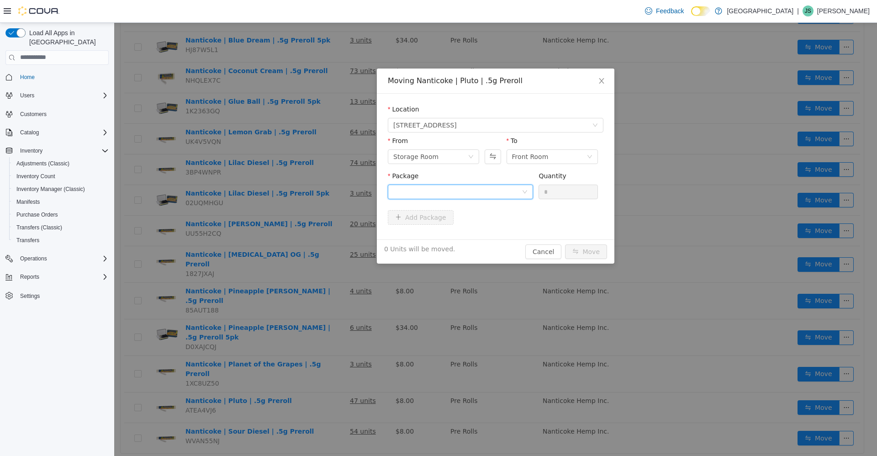
click at [502, 189] on div at bounding box center [457, 191] width 128 height 14
click at [488, 228] on li "PL112612PR Quantity : 43 Units" at bounding box center [460, 229] width 145 height 25
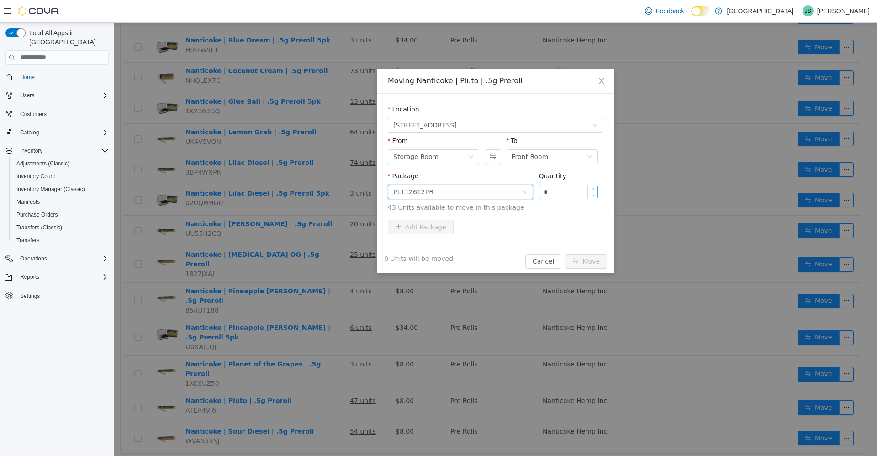
click at [569, 188] on input "*" at bounding box center [568, 191] width 58 height 14
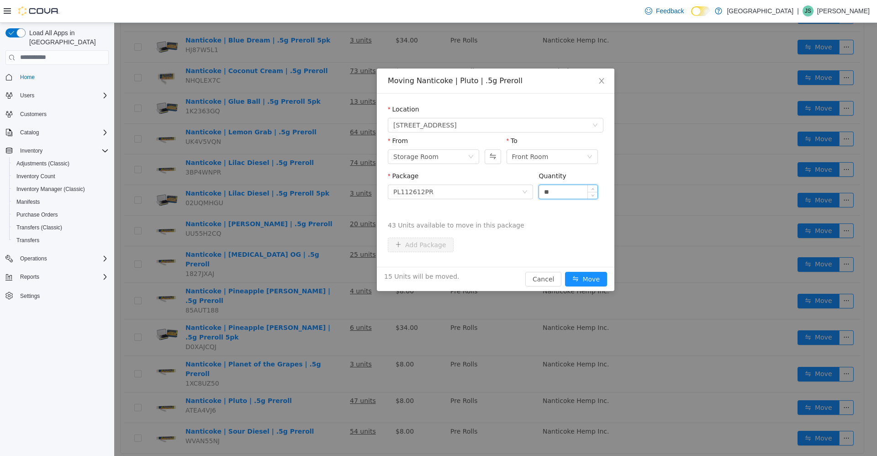
type input "**"
click at [565, 271] on button "Move" at bounding box center [586, 278] width 42 height 15
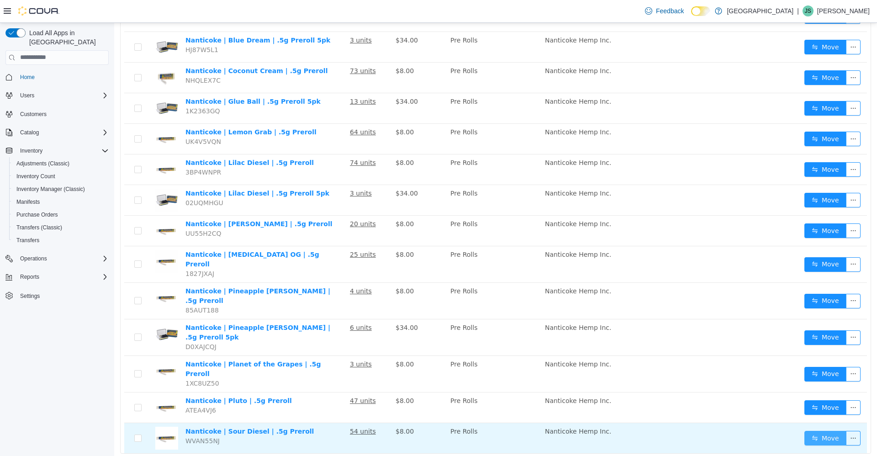
click at [829, 430] on button "Move" at bounding box center [825, 437] width 42 height 15
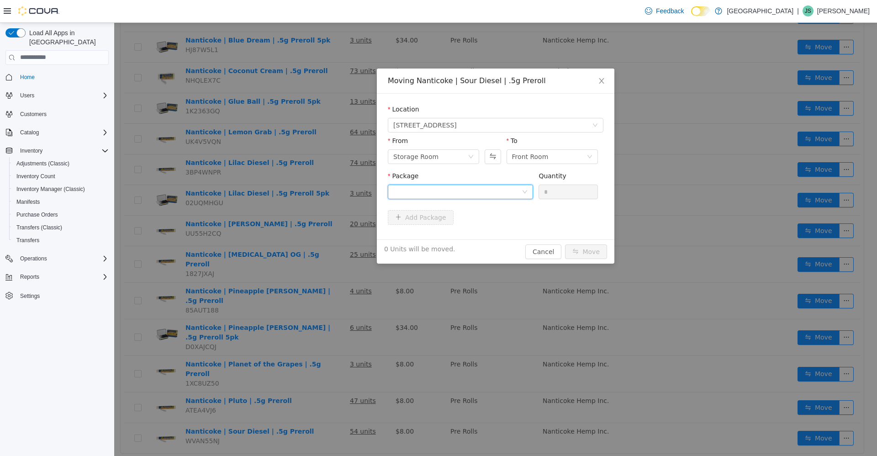
click at [464, 184] on div at bounding box center [457, 191] width 128 height 14
click at [452, 231] on li "SR121907PR Quantity : 45 Units" at bounding box center [460, 229] width 145 height 25
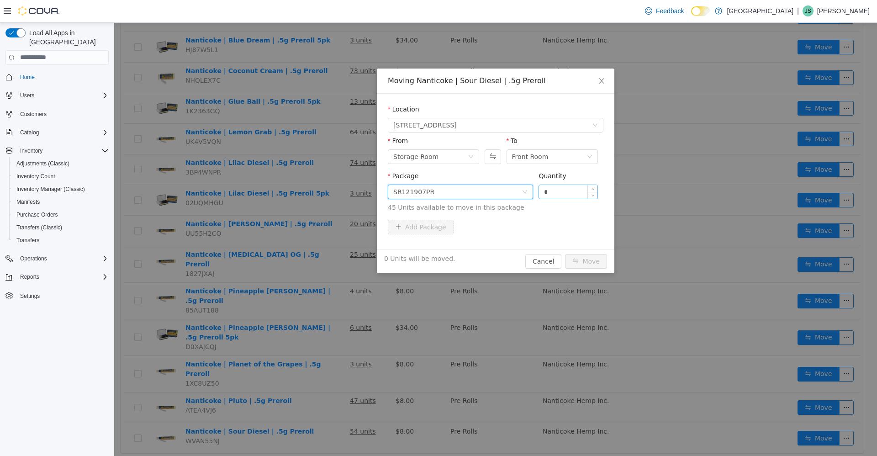
click at [561, 185] on input "*" at bounding box center [568, 191] width 58 height 14
type input "**"
click at [565, 253] on button "Move" at bounding box center [586, 260] width 42 height 15
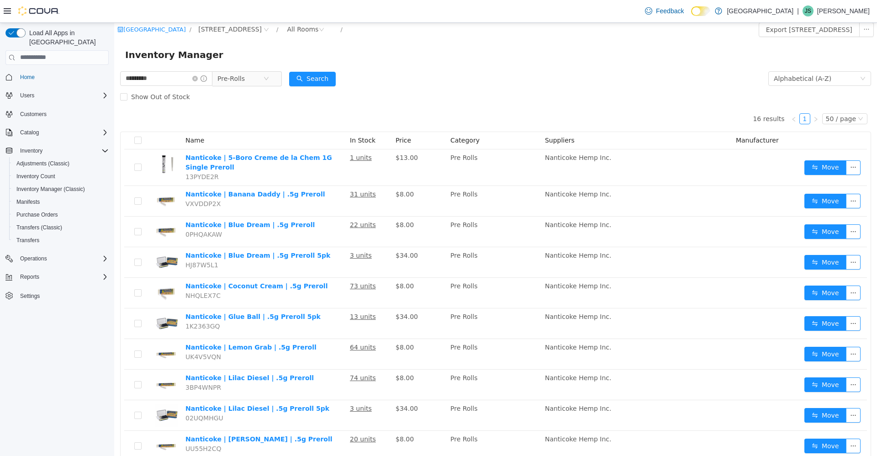
scroll to position [0, 0]
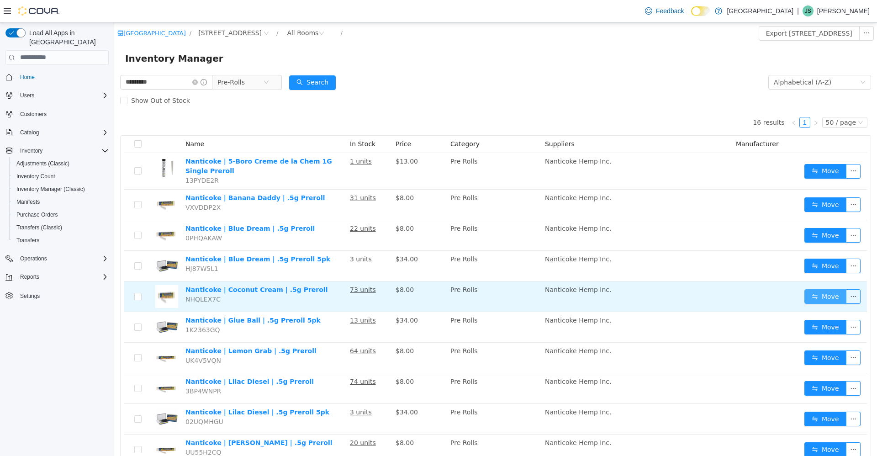
click at [815, 296] on button "Move" at bounding box center [825, 296] width 42 height 15
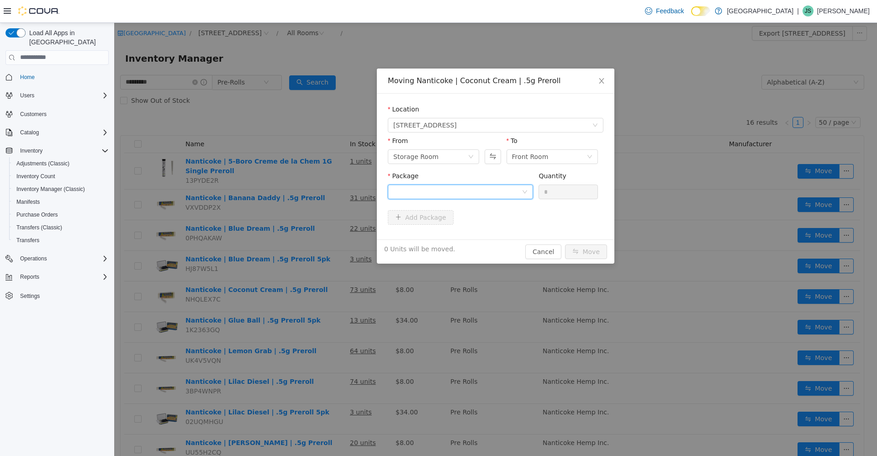
click at [493, 189] on div at bounding box center [457, 191] width 128 height 14
click at [490, 224] on li "CM121816PR Quantity : 51 Units" at bounding box center [460, 229] width 145 height 25
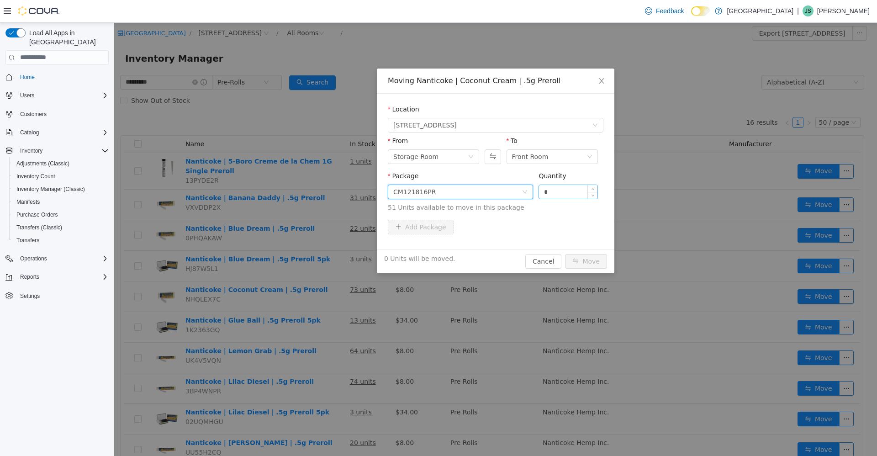
drag, startPoint x: 566, startPoint y: 198, endPoint x: 573, endPoint y: 186, distance: 13.7
click at [573, 186] on div "*" at bounding box center [567, 191] width 59 height 15
click at [573, 186] on input "*" at bounding box center [568, 191] width 58 height 14
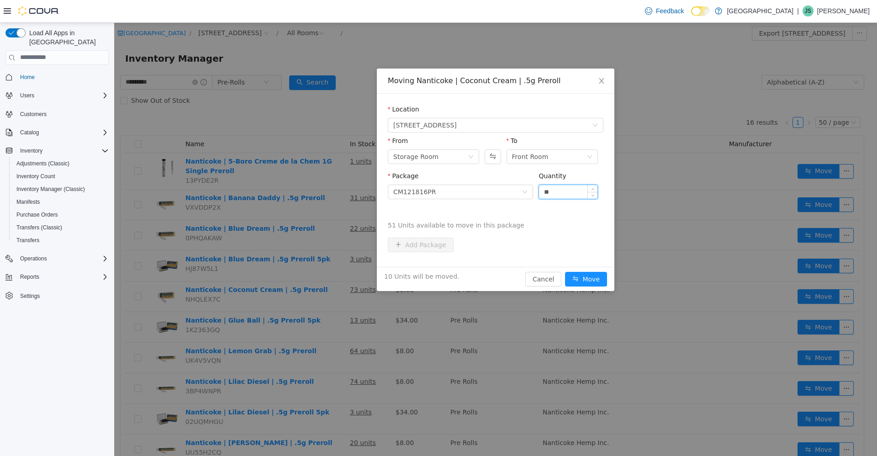
type input "**"
click at [565, 271] on button "Move" at bounding box center [586, 278] width 42 height 15
